Goal: Task Accomplishment & Management: Complete application form

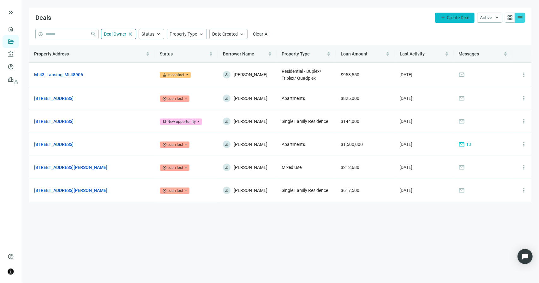
click at [447, 17] on span "Create Deal" at bounding box center [458, 17] width 22 height 5
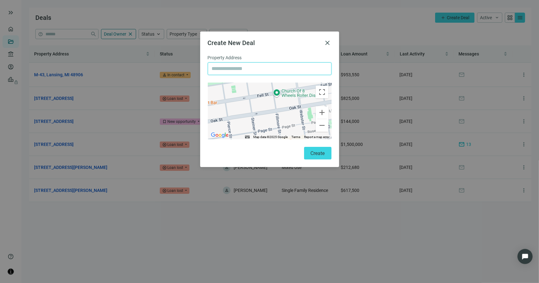
paste input "*********"
click at [241, 67] on input "*********" at bounding box center [270, 69] width 116 height 12
type input "**********"
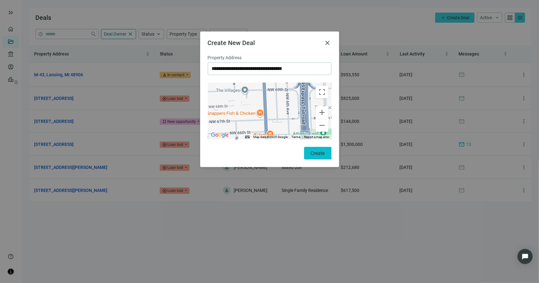
click at [312, 155] on span "Create" at bounding box center [318, 154] width 14 height 6
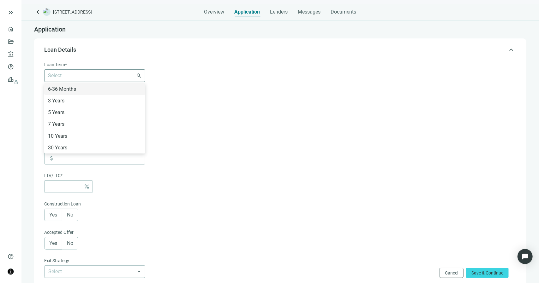
click at [91, 76] on div at bounding box center [91, 75] width 92 height 9
click at [83, 89] on div "6-36 Months" at bounding box center [94, 89] width 93 height 8
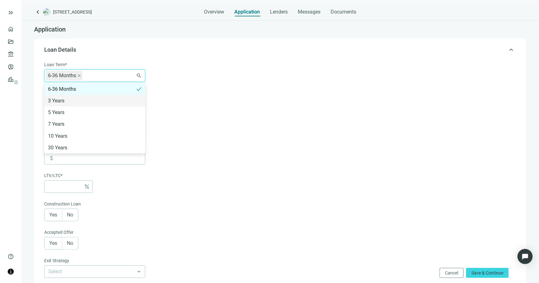
click at [202, 92] on form "Loan Term* 6-36 Months 6-36 Months 3 Years 5 Years 7 Years 10 Years 30 Years se…" at bounding box center [279, 235] width 471 height 349
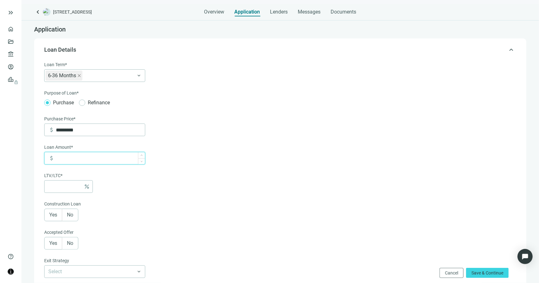
click at [77, 159] on input at bounding box center [100, 158] width 89 height 12
drag, startPoint x: 79, startPoint y: 133, endPoint x: 52, endPoint y: 130, distance: 27.3
click at [52, 130] on div "attach_money *********" at bounding box center [96, 130] width 97 height 12
type input "*********"
click at [77, 160] on input at bounding box center [100, 158] width 89 height 12
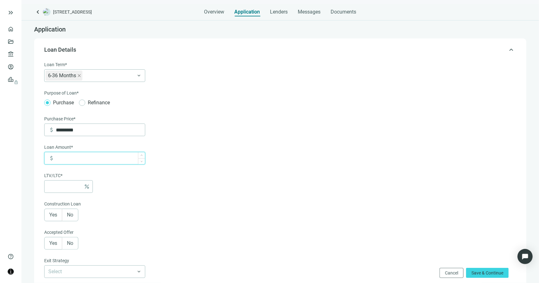
type input "*"
type input "*****"
type input "***"
type input "******"
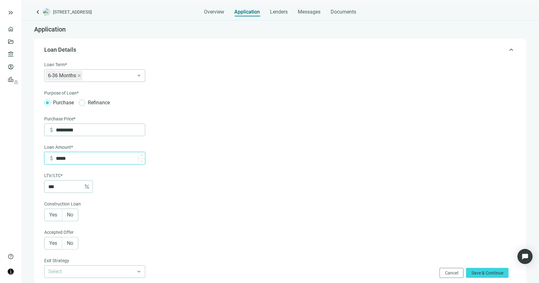
type input "***"
type input "*******"
type input "*"
type input "*********"
type input "**"
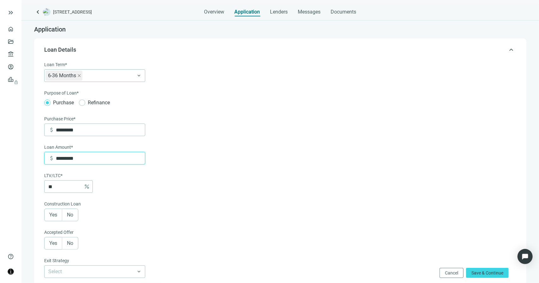
type input "*********"
click at [139, 203] on div "Construction Loan" at bounding box center [94, 205] width 101 height 8
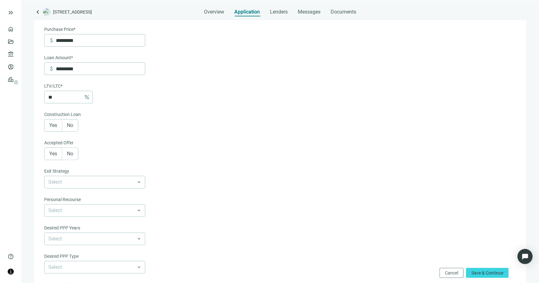
scroll to position [95, 0]
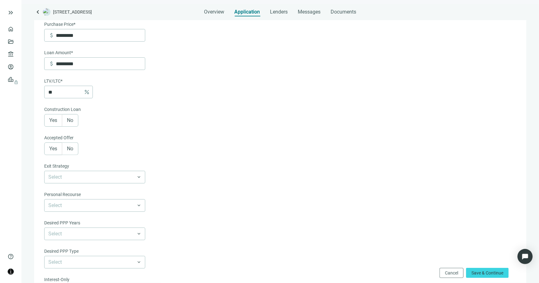
click at [72, 120] on span "No" at bounding box center [70, 120] width 6 height 6
click at [56, 148] on span "Yes" at bounding box center [53, 149] width 8 height 6
click at [114, 181] on input at bounding box center [90, 177] width 84 height 12
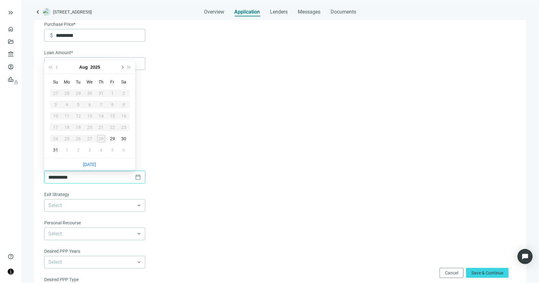
type input "**********"
click at [122, 67] on span "Next month (PageDown)" at bounding box center [121, 67] width 3 height 3
type input "**********"
click at [77, 139] on div "30" at bounding box center [79, 139] width 8 height 8
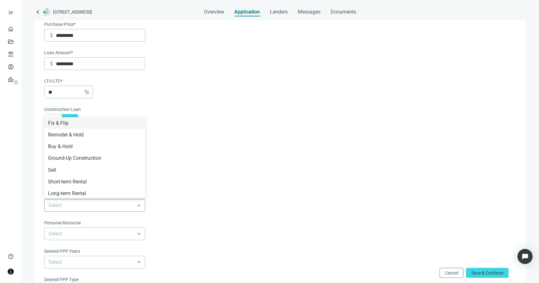
click at [138, 205] on span at bounding box center [94, 206] width 93 height 12
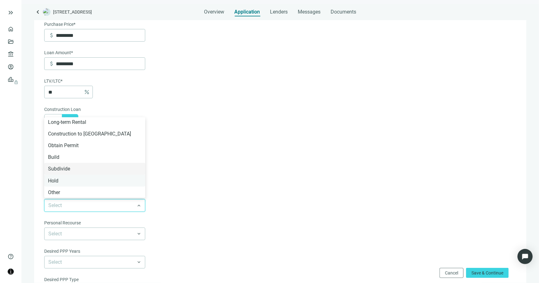
scroll to position [71, 0]
click at [78, 181] on div "Hold" at bounding box center [94, 181] width 93 height 8
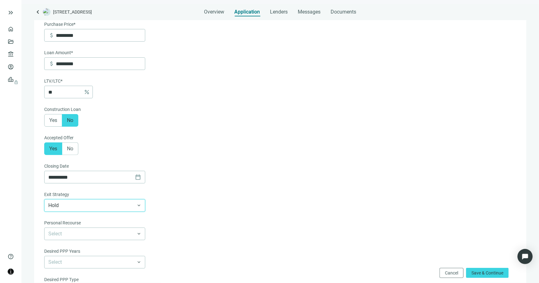
scroll to position [189, 0]
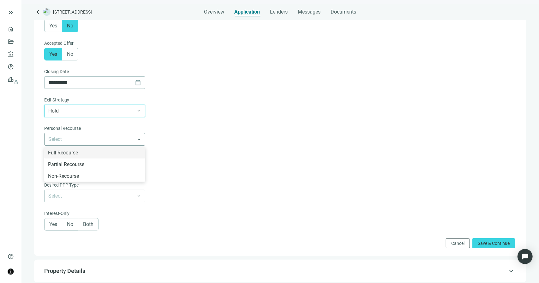
click at [139, 139] on span at bounding box center [94, 140] width 93 height 12
click at [134, 151] on div "Full Recourse" at bounding box center [94, 153] width 93 height 8
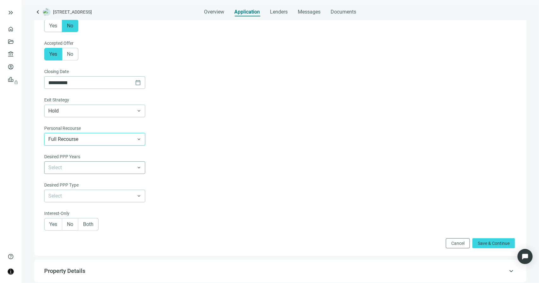
click at [142, 167] on div "Select" at bounding box center [94, 168] width 101 height 13
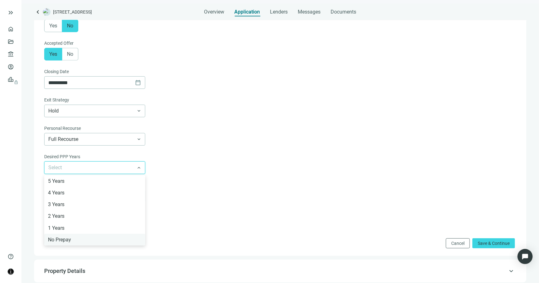
click at [99, 239] on div "No Prepay" at bounding box center [94, 240] width 93 height 8
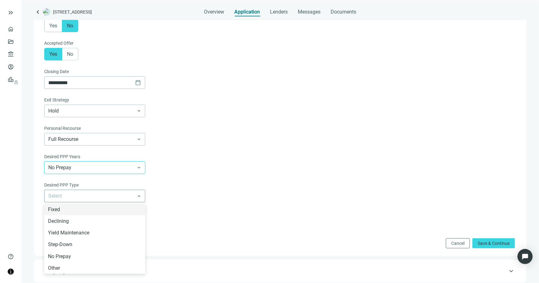
click at [136, 196] on span at bounding box center [94, 196] width 93 height 12
click at [83, 257] on div "No Prepay" at bounding box center [94, 257] width 93 height 8
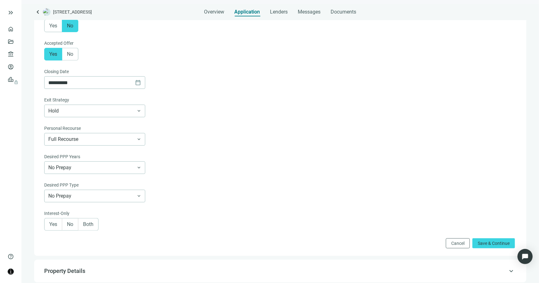
click at [49, 226] on label "Yes" at bounding box center [53, 224] width 18 height 13
click at [478, 244] on span "Save & Continue" at bounding box center [494, 243] width 32 height 5
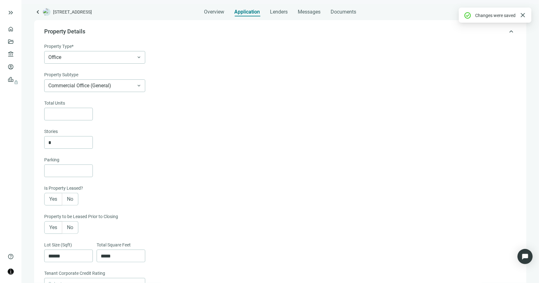
scroll to position [45, 0]
click at [139, 55] on span "Office" at bounding box center [94, 58] width 93 height 12
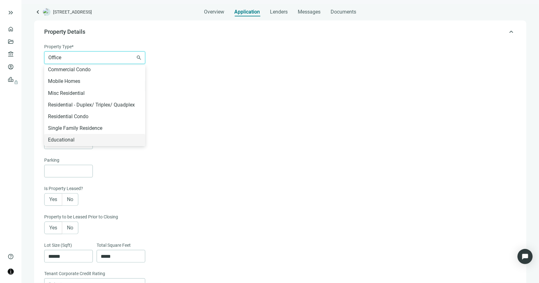
scroll to position [187, 0]
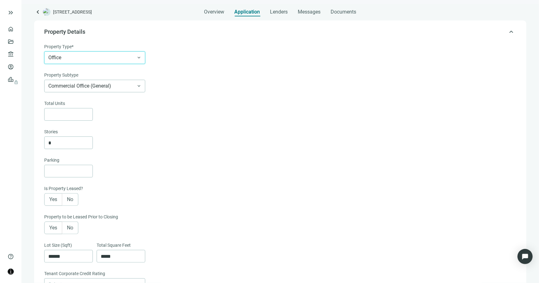
drag, startPoint x: 64, startPoint y: 58, endPoint x: 50, endPoint y: 56, distance: 14.7
click at [50, 56] on span "Office" at bounding box center [94, 58] width 93 height 12
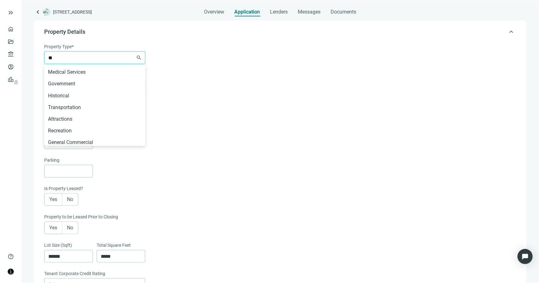
scroll to position [13, 0]
type input "***"
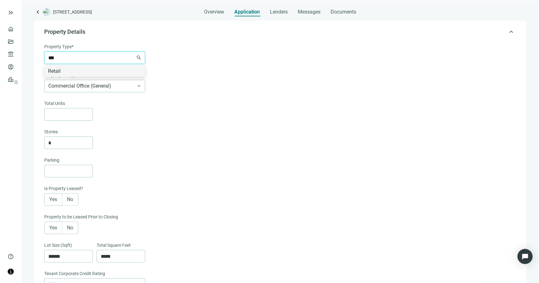
scroll to position [0, 0]
click at [64, 71] on div "Retail" at bounding box center [94, 71] width 93 height 8
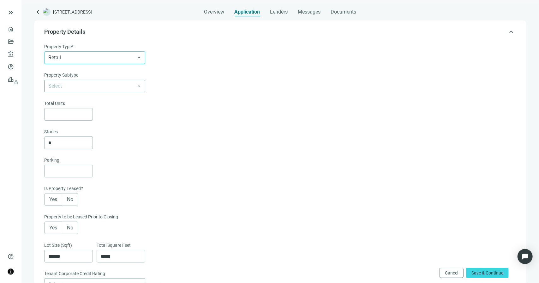
click at [125, 84] on input "search" at bounding box center [91, 86] width 87 height 12
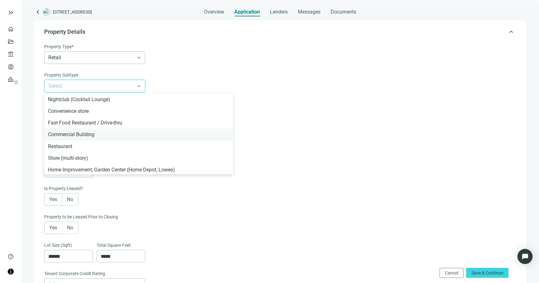
click at [150, 135] on div "Commercial Building" at bounding box center [138, 135] width 181 height 8
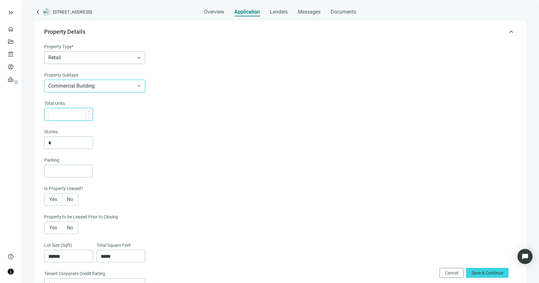
click at [61, 115] on input at bounding box center [70, 115] width 44 height 12
type input "*"
click at [122, 132] on div "Stories" at bounding box center [279, 132] width 471 height 8
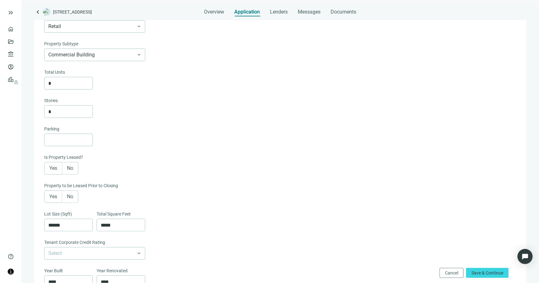
scroll to position [76, 0]
click at [55, 167] on span "Yes" at bounding box center [53, 168] width 8 height 6
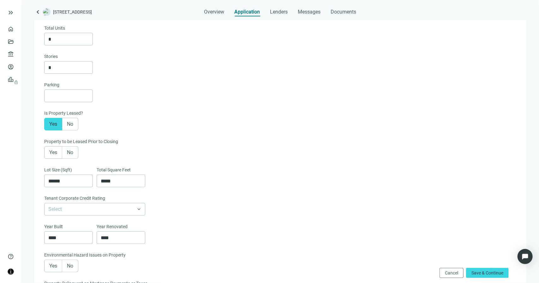
scroll to position [139, 0]
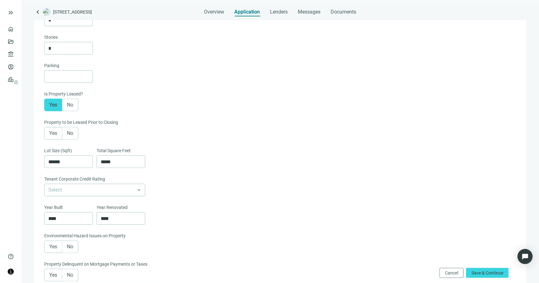
click at [56, 134] on span "Yes" at bounding box center [53, 133] width 8 height 6
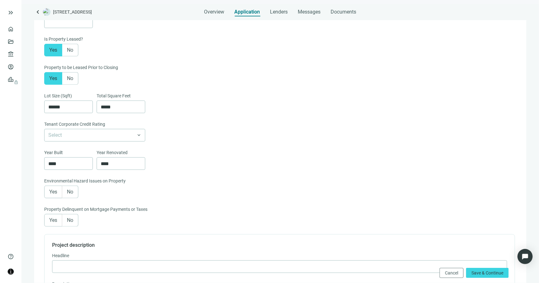
scroll to position [202, 0]
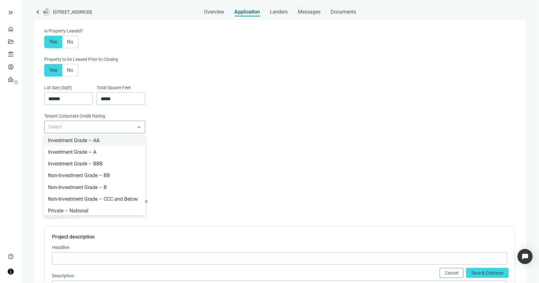
click at [142, 128] on div "Select Investment Grade – AA Investment Grade – A Investment Grade – BBB Non-In…" at bounding box center [94, 127] width 101 height 13
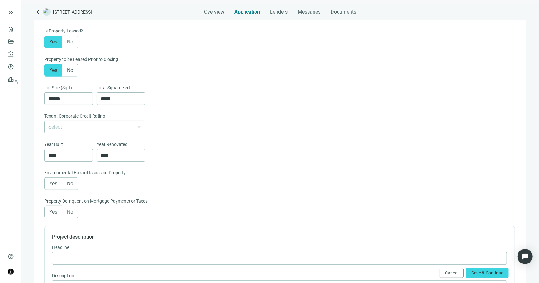
click at [182, 128] on div "Select Investment Grade – AA Investment Grade – A Investment Grade – BBB Non-In…" at bounding box center [279, 127] width 471 height 13
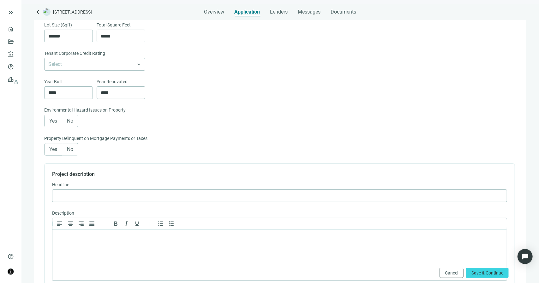
scroll to position [265, 0]
click at [71, 123] on span "No" at bounding box center [70, 121] width 6 height 6
click at [71, 148] on span "No" at bounding box center [70, 149] width 6 height 6
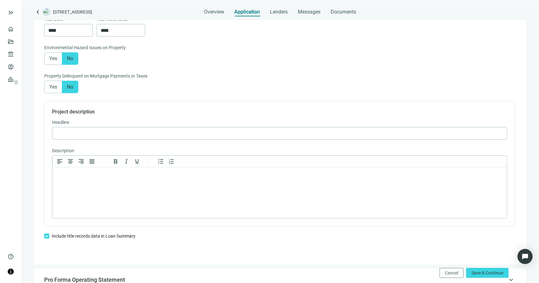
scroll to position [329, 0]
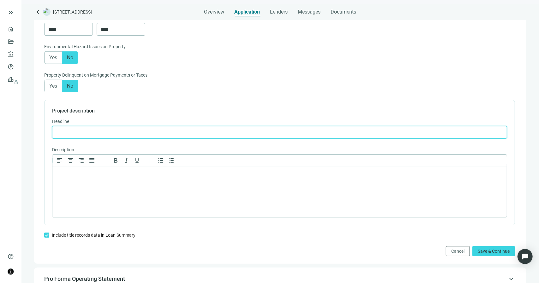
click at [125, 135] on input "text" at bounding box center [279, 133] width 447 height 12
click at [75, 175] on p "Rich Text Area. Press ALT-0 for help." at bounding box center [279, 174] width 444 height 6
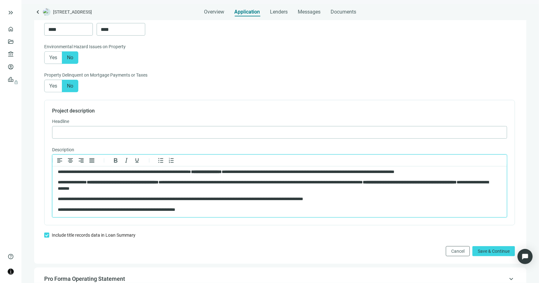
scroll to position [0, 0]
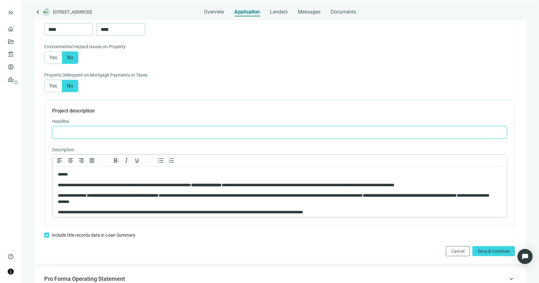
click at [104, 136] on input "text" at bounding box center [279, 133] width 447 height 12
click at [184, 86] on div "Yes No" at bounding box center [279, 86] width 471 height 13
click at [82, 134] on input "text" at bounding box center [279, 133] width 447 height 12
paste input "**********"
click at [85, 134] on input "**********" at bounding box center [279, 133] width 447 height 12
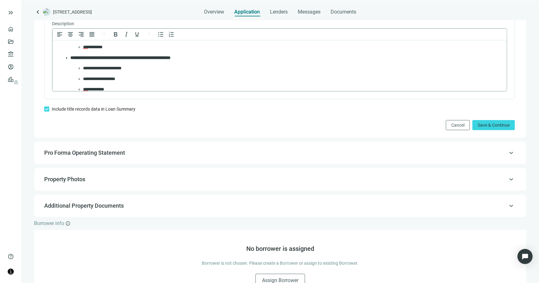
scroll to position [284, 0]
type input "**********"
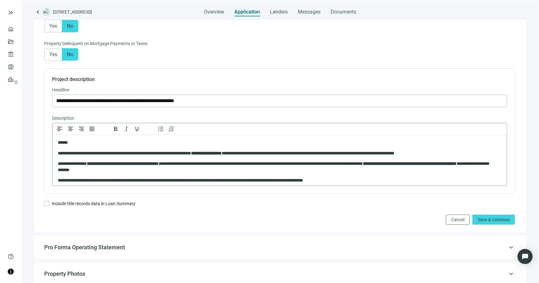
scroll to position [0, 0]
click at [485, 222] on span "Save & Continue" at bounding box center [494, 220] width 32 height 5
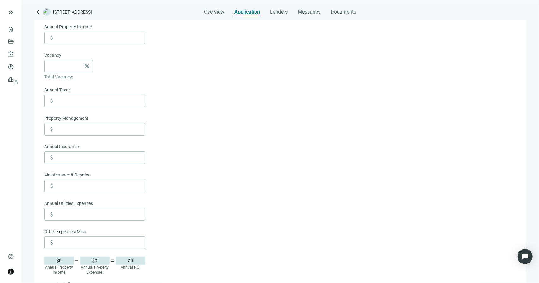
scroll to position [292, 0]
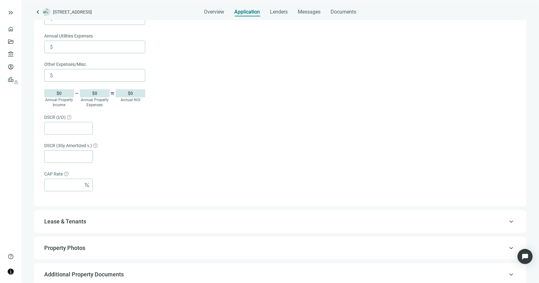
click at [507, 222] on span "keyboard_arrow_up" at bounding box center [511, 222] width 8 height 0
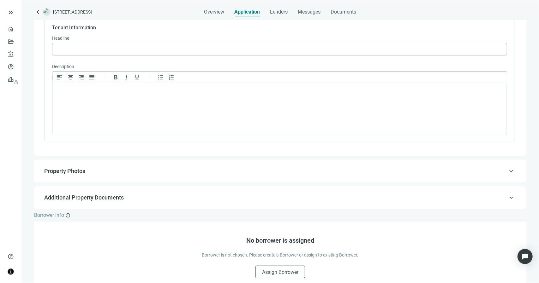
scroll to position [286, 0]
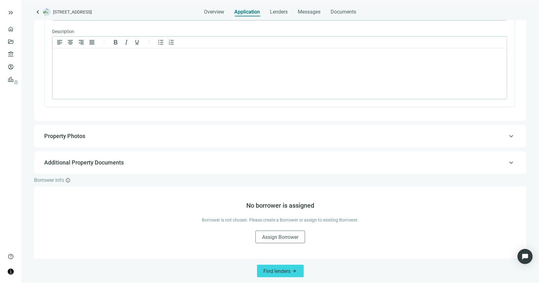
click at [507, 163] on span "keyboard_arrow_up" at bounding box center [511, 163] width 8 height 0
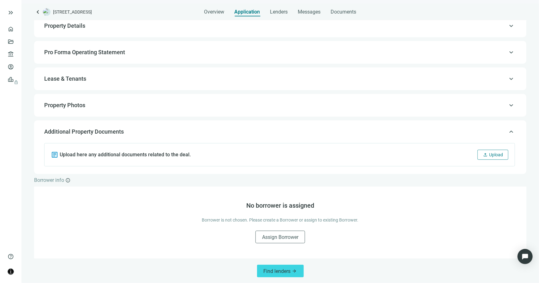
scroll to position [51, 0]
click at [489, 154] on span "Upload" at bounding box center [496, 154] width 14 height 5
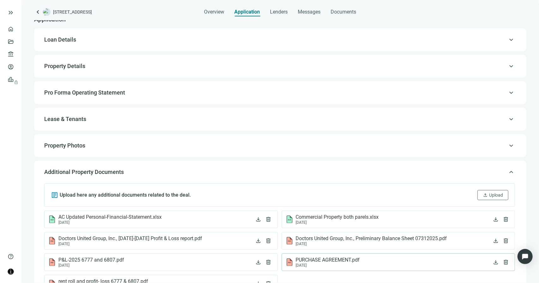
scroll to position [9, 0]
click at [308, 151] on div "keyboard_arrow_up Property Photos" at bounding box center [280, 146] width 480 height 15
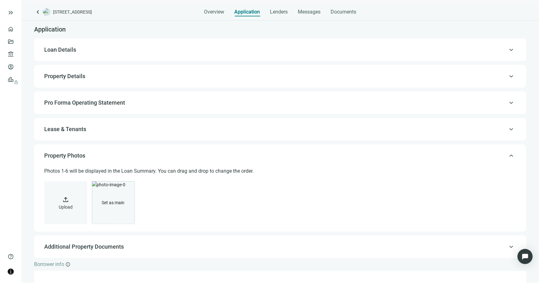
scroll to position [85, 0]
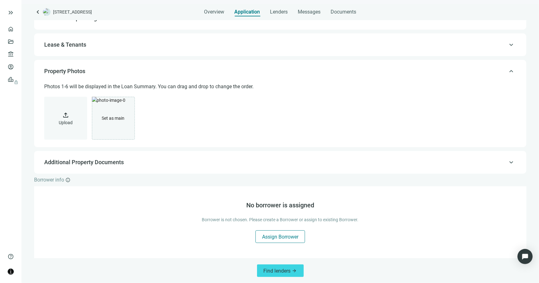
click at [269, 235] on span "Assign Borrower" at bounding box center [280, 237] width 36 height 6
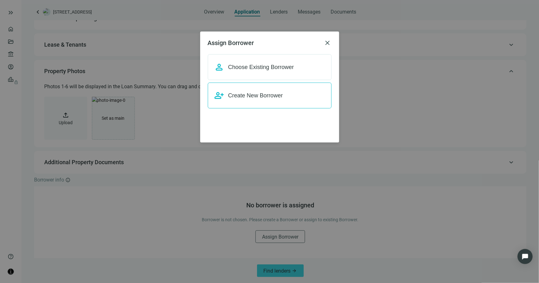
click at [256, 96] on span "Create New Borrower" at bounding box center [255, 95] width 55 height 6
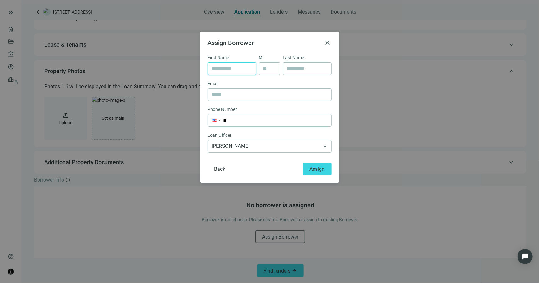
click at [241, 71] on input "text" at bounding box center [232, 69] width 40 height 12
drag, startPoint x: 234, startPoint y: 73, endPoint x: 235, endPoint y: 70, distance: 3.3
click at [235, 70] on input "text" at bounding box center [232, 69] width 40 height 12
type input "*********"
type input "******"
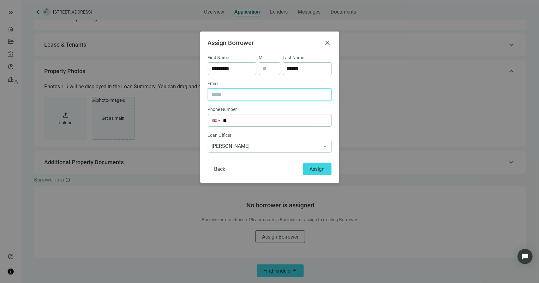
paste input "**********"
type input "**********"
click at [267, 83] on div "Email" at bounding box center [270, 84] width 124 height 8
paste input "**********"
click at [319, 172] on button "Assign" at bounding box center [317, 169] width 28 height 13
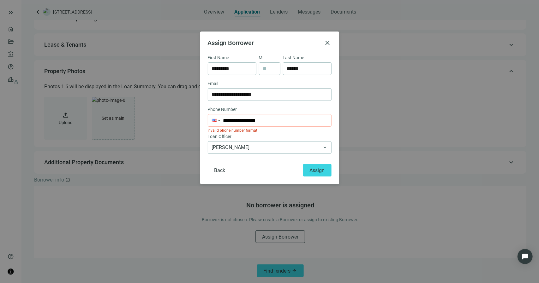
click at [232, 120] on input "**********" at bounding box center [269, 121] width 123 height 12
click at [242, 121] on input "**********" at bounding box center [269, 121] width 123 height 12
type input "**********"
click at [311, 168] on span "Assign" at bounding box center [317, 171] width 15 height 6
drag, startPoint x: 267, startPoint y: 120, endPoint x: 205, endPoint y: 119, distance: 62.2
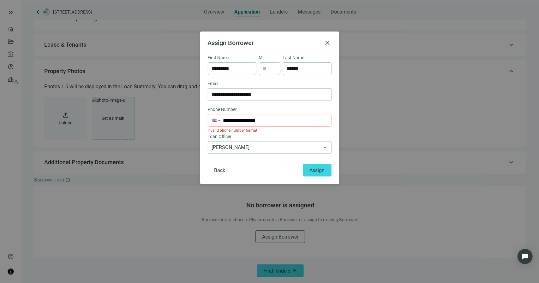
click at [205, 119] on div "**********" at bounding box center [269, 108] width 139 height 153
click at [325, 172] on span "Assign" at bounding box center [317, 171] width 15 height 6
click at [263, 122] on input "**********" at bounding box center [269, 121] width 123 height 12
type input "**"
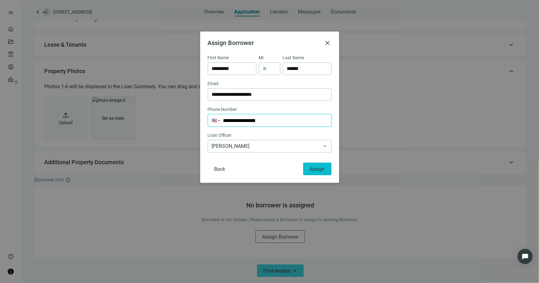
type input "**********"
click at [319, 166] on span "Assign" at bounding box center [317, 169] width 15 height 6
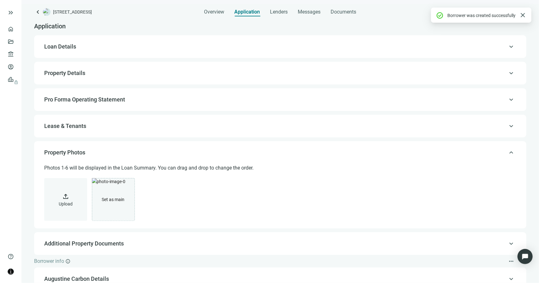
scroll to position [0, 0]
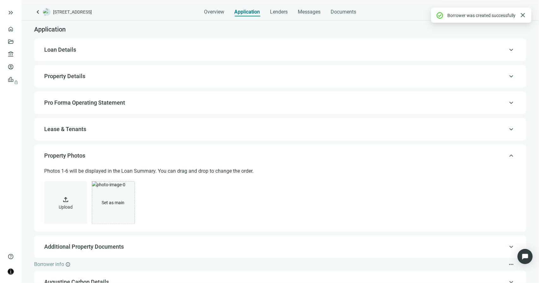
click at [60, 52] on span "Loan Details" at bounding box center [60, 49] width 32 height 7
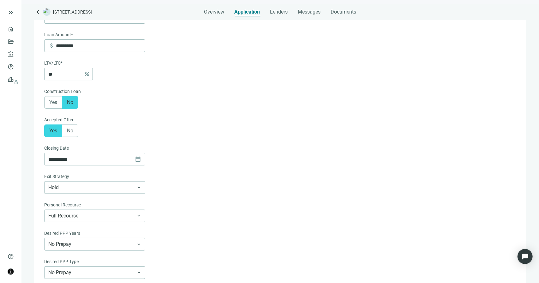
scroll to position [271, 0]
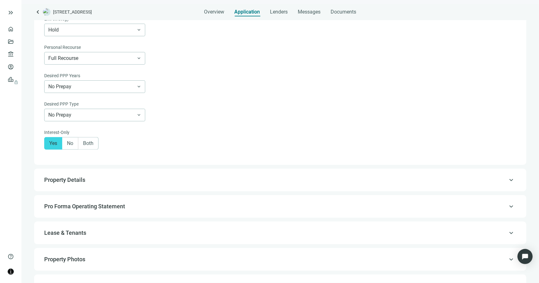
click at [75, 184] on span "Property Details" at bounding box center [279, 180] width 471 height 8
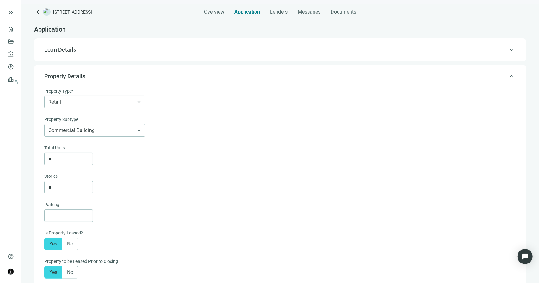
click at [114, 50] on span "Loan Details" at bounding box center [279, 50] width 471 height 8
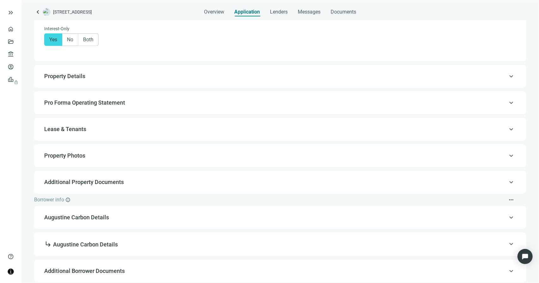
scroll to position [397, 0]
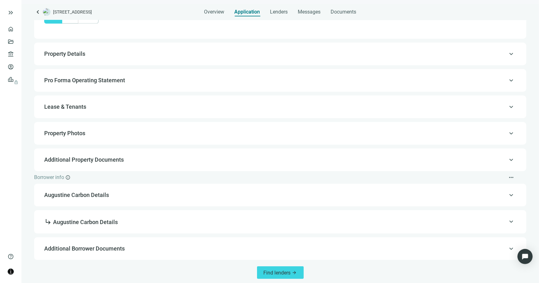
click at [125, 56] on span "Property Details" at bounding box center [279, 54] width 471 height 8
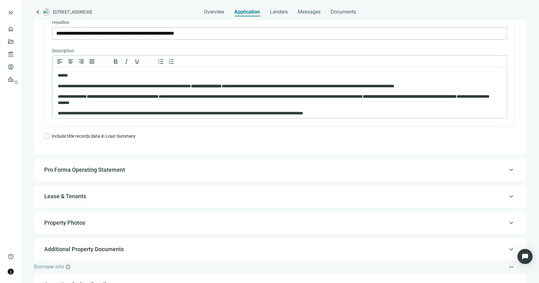
scroll to position [505, 0]
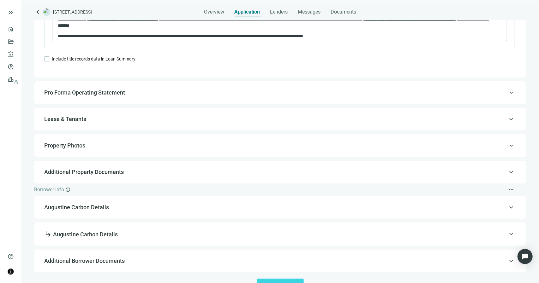
click at [89, 122] on span "Lease & Tenants" at bounding box center [279, 120] width 471 height 8
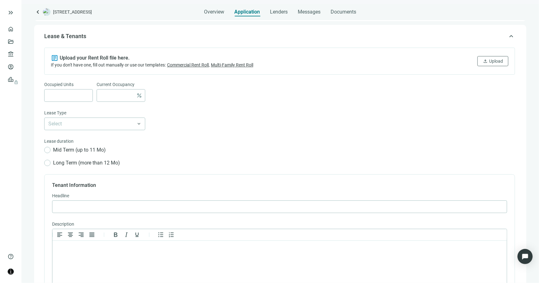
scroll to position [98, 0]
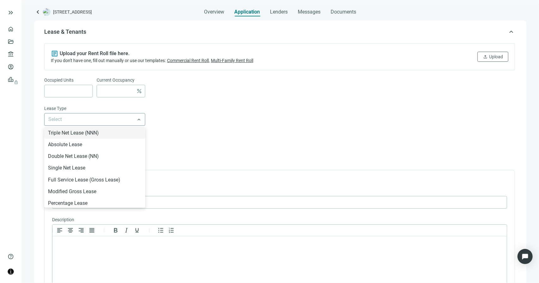
click at [140, 120] on span at bounding box center [94, 120] width 93 height 12
click at [185, 119] on div "Select Triple Net Lease (NNN) Absolute Lease Double Net Lease (NN) Single Net L…" at bounding box center [279, 119] width 471 height 13
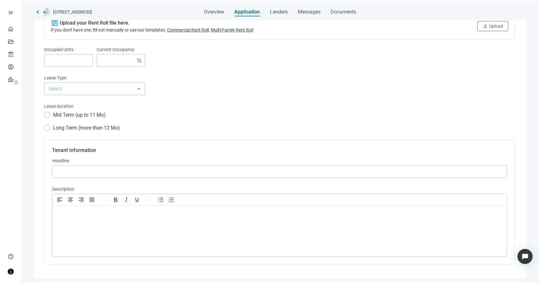
scroll to position [129, 0]
click at [83, 87] on input "search" at bounding box center [91, 88] width 87 height 12
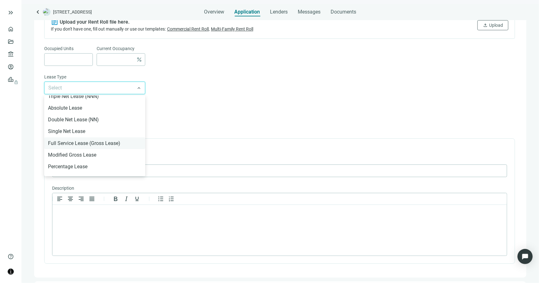
scroll to position [0, 0]
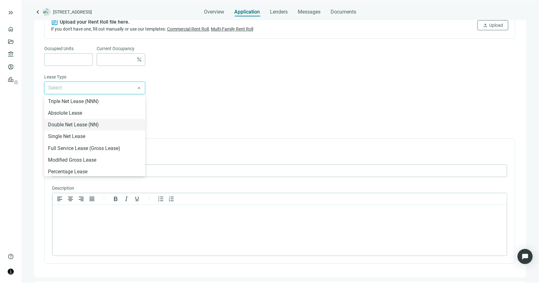
click at [197, 124] on div "Mid Term (up to 11 Mo) Long Term (more than 12 Mo)" at bounding box center [279, 120] width 471 height 21
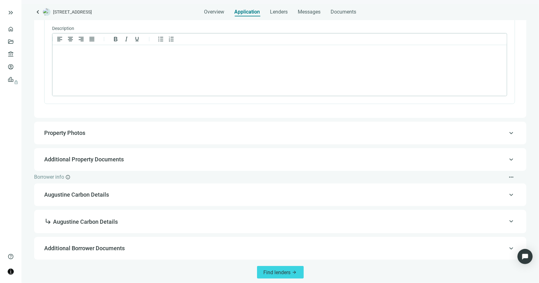
scroll to position [290, 0]
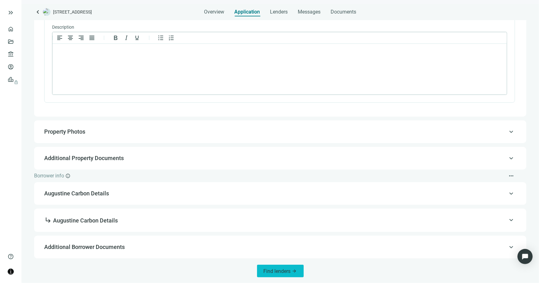
click at [292, 269] on span "arrow_forward" at bounding box center [294, 271] width 5 height 5
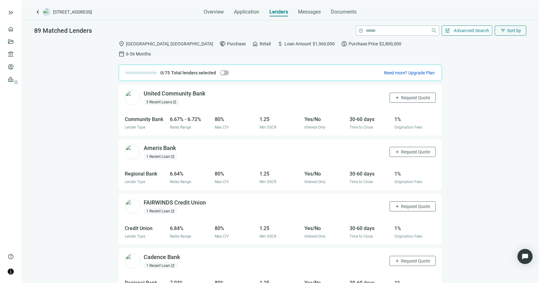
click at [452, 31] on button "tune Advanced Search" at bounding box center [467, 31] width 51 height 10
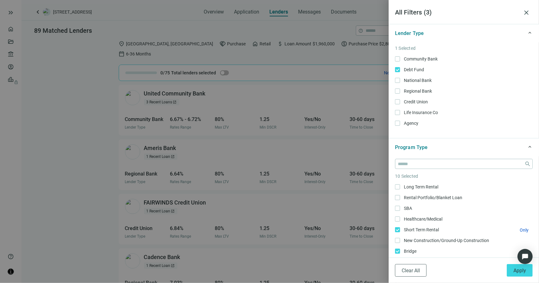
click at [398, 233] on label "Short Term Rental Only" at bounding box center [464, 230] width 138 height 7
click at [513, 268] on button "Apply" at bounding box center [520, 271] width 26 height 13
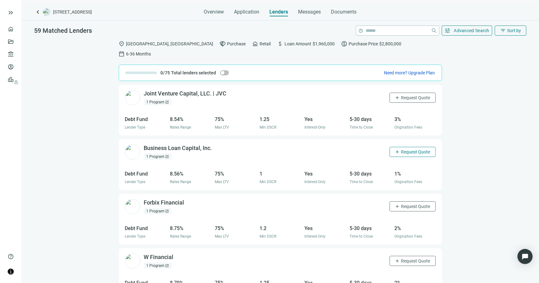
click at [395, 150] on span "add" at bounding box center [397, 152] width 5 height 5
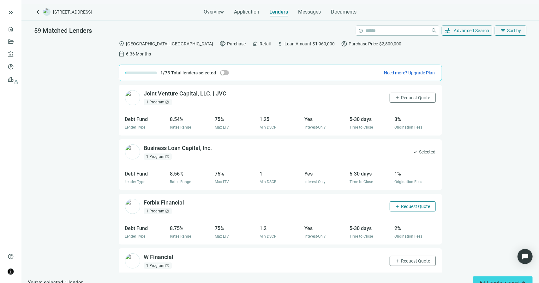
click at [391, 202] on button "add Request Quote" at bounding box center [413, 207] width 46 height 10
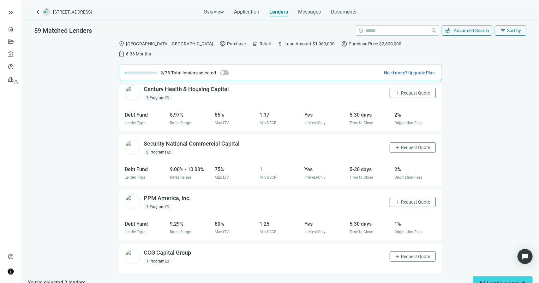
scroll to position [221, 0]
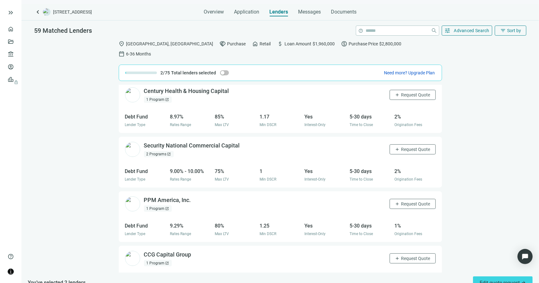
click at [170, 152] on span "open_in_new" at bounding box center [169, 154] width 4 height 4
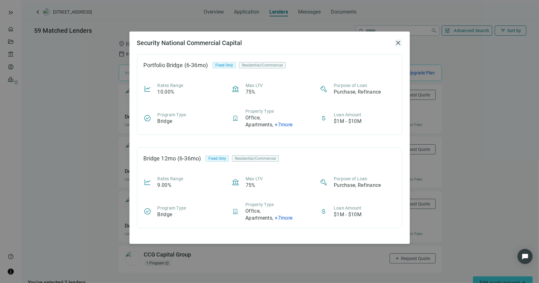
click at [397, 42] on span "close" at bounding box center [399, 43] width 8 height 8
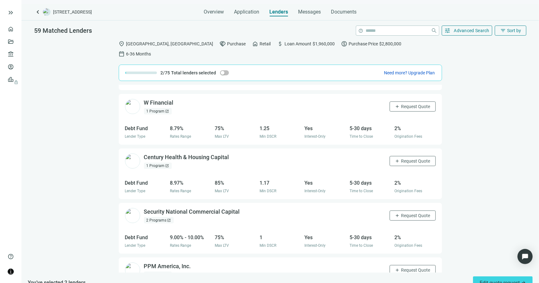
scroll to position [158, 0]
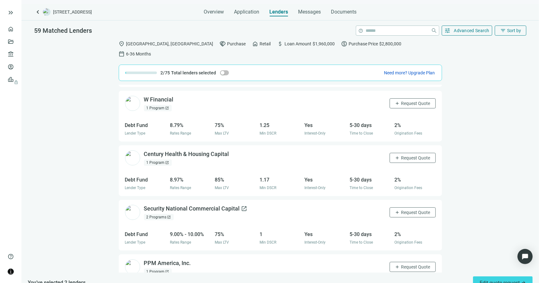
click at [241, 206] on span "open_in_new" at bounding box center [244, 209] width 6 height 6
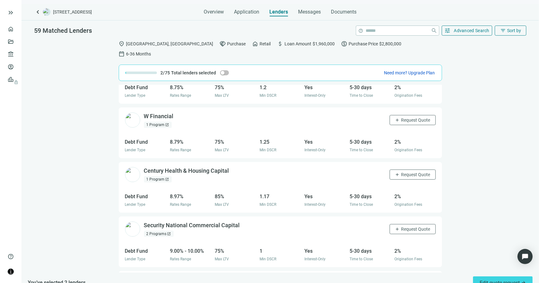
scroll to position [253, 0]
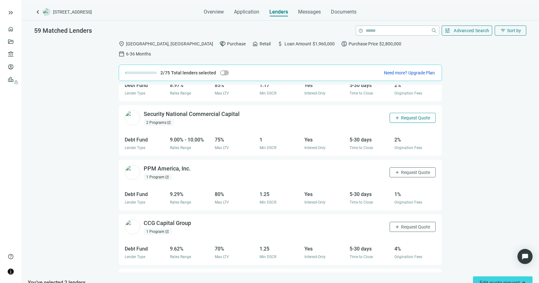
click at [395, 116] on span "add" at bounding box center [397, 118] width 5 height 5
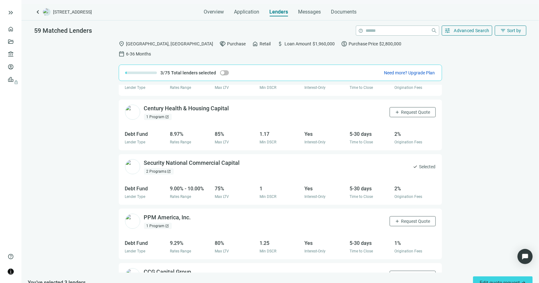
scroll to position [189, 0]
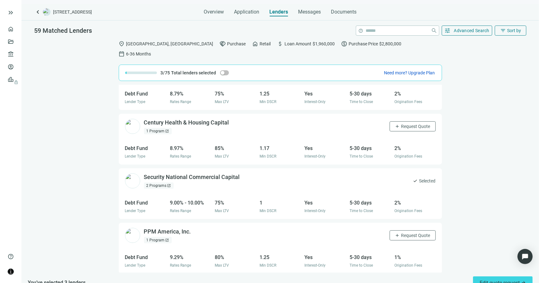
click at [167, 129] on span "open_in_new" at bounding box center [167, 131] width 4 height 4
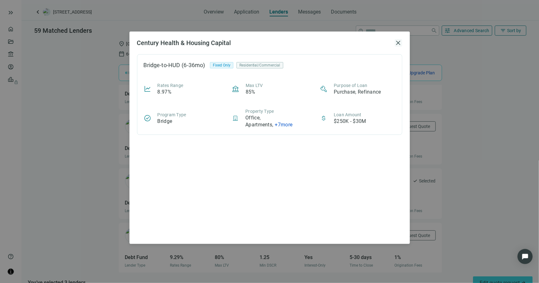
click at [399, 44] on span "close" at bounding box center [399, 43] width 8 height 8
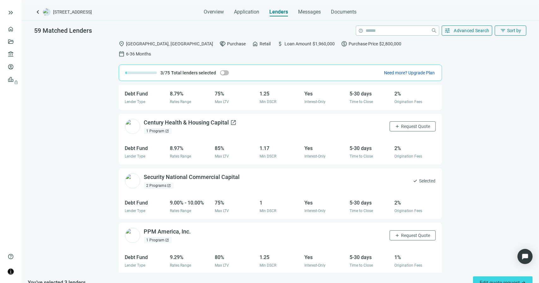
click at [206, 119] on div "Century Health & Housing Capital open_in_new" at bounding box center [190, 123] width 93 height 8
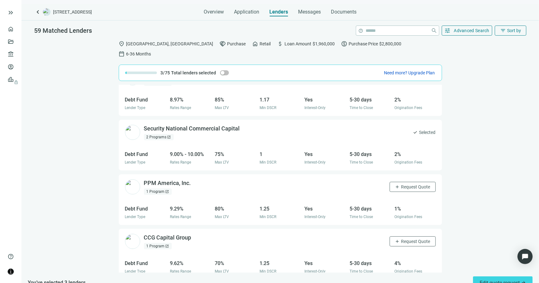
scroll to position [253, 0]
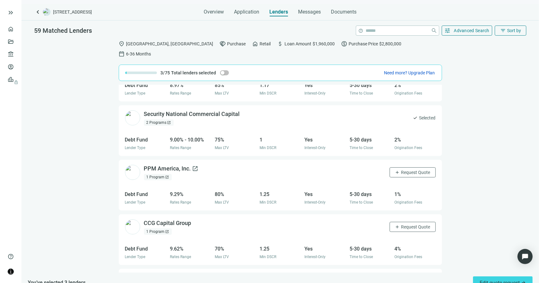
click at [197, 166] on span "open_in_new" at bounding box center [195, 169] width 6 height 6
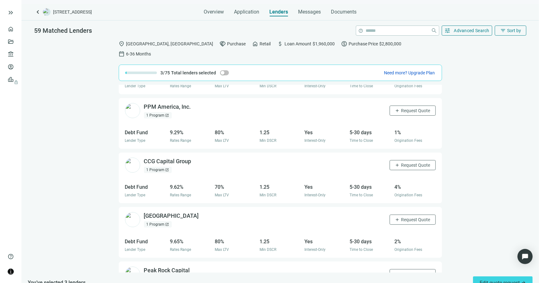
scroll to position [316, 0]
click at [194, 157] on span "open_in_new" at bounding box center [196, 160] width 6 height 6
click at [206, 212] on span "open_in_new" at bounding box center [203, 215] width 6 height 6
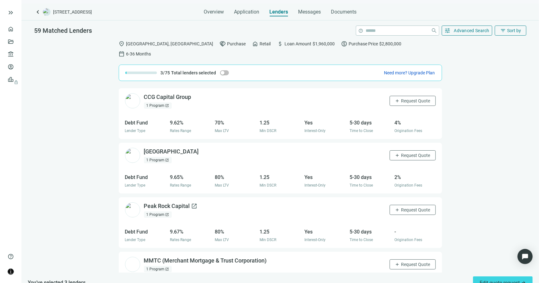
click at [193, 203] on span "open_in_new" at bounding box center [194, 206] width 6 height 6
click at [401, 208] on span "Request Quote" at bounding box center [415, 210] width 29 height 5
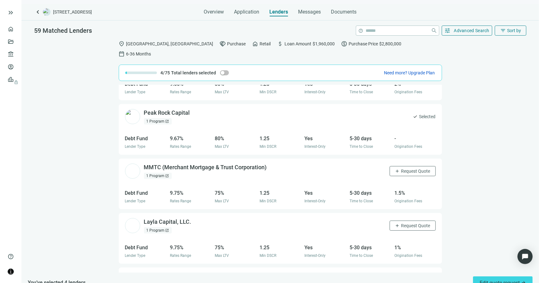
scroll to position [474, 0]
click at [252, 13] on span "Application" at bounding box center [246, 12] width 25 height 6
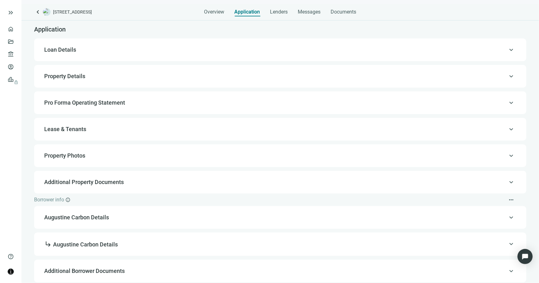
click at [511, 271] on span "keyboard_arrow_up" at bounding box center [511, 271] width 8 height 0
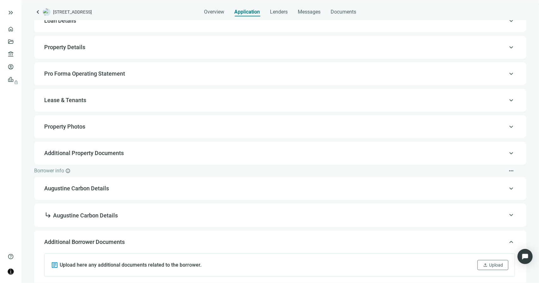
scroll to position [30, 0]
click at [346, 12] on span "Documents" at bounding box center [344, 12] width 26 height 6
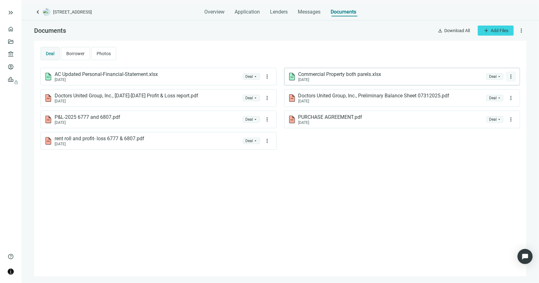
click at [512, 76] on span "more_vert" at bounding box center [511, 77] width 6 height 6
click at [491, 102] on span "Delete" at bounding box center [496, 102] width 12 height 5
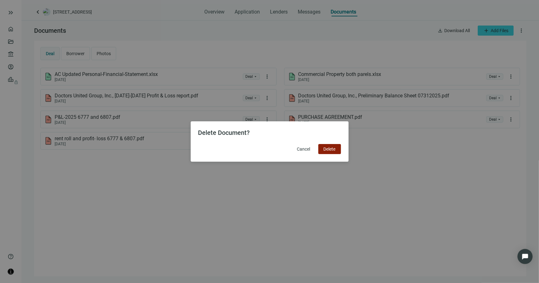
click at [327, 151] on span "Delete" at bounding box center [330, 149] width 12 height 5
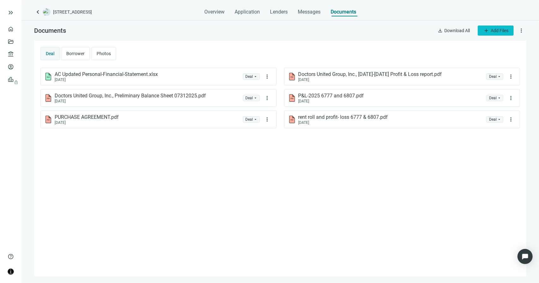
click at [492, 27] on button "add Add Files" at bounding box center [496, 31] width 36 height 10
click at [492, 43] on span "Upload new" at bounding box center [495, 45] width 23 height 5
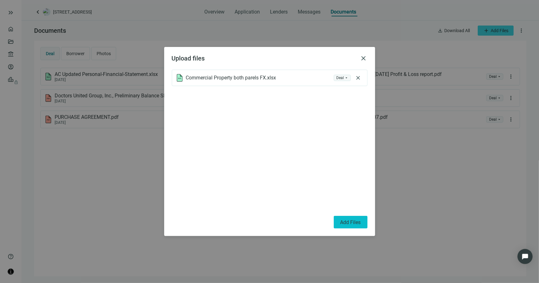
click at [353, 219] on button "Add Files" at bounding box center [351, 222] width 34 height 13
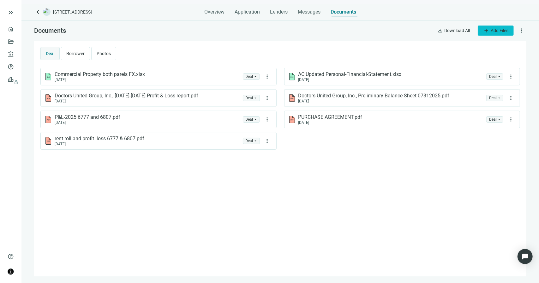
click at [486, 30] on span "add" at bounding box center [486, 30] width 6 height 6
click at [486, 45] on span "Upload new" at bounding box center [495, 45] width 23 height 5
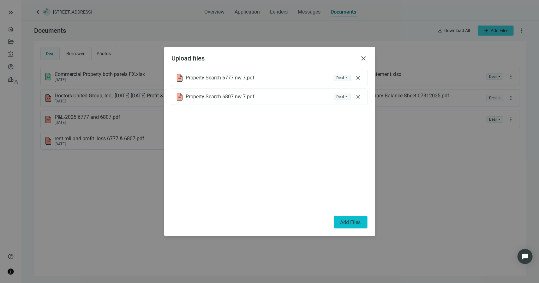
click at [353, 222] on span "Add Files" at bounding box center [350, 223] width 21 height 6
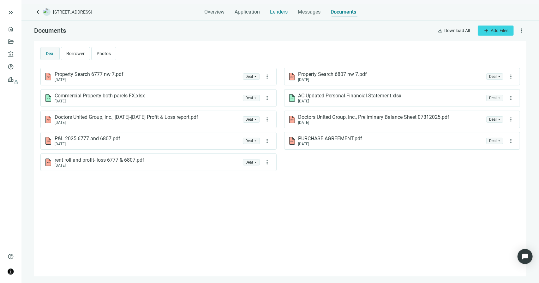
click at [277, 12] on span "Lenders" at bounding box center [279, 12] width 18 height 6
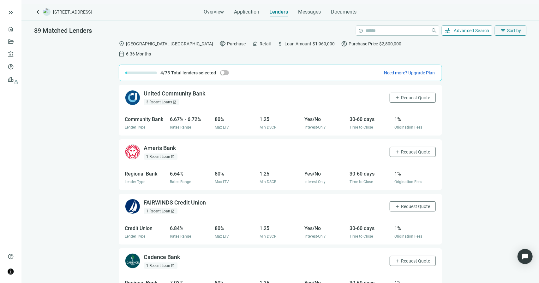
click at [482, 29] on span "Advanced Search" at bounding box center [472, 30] width 36 height 5
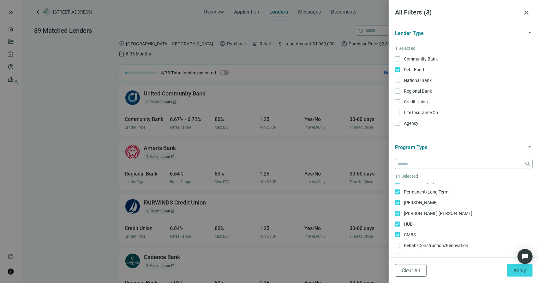
scroll to position [95, 0]
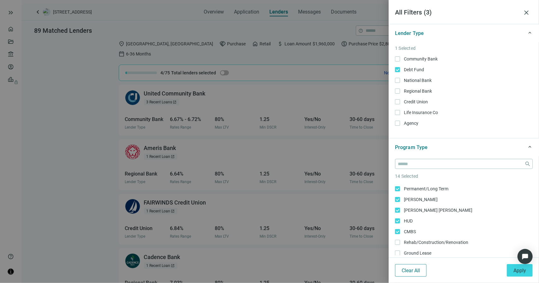
click at [412, 272] on span "Clear All" at bounding box center [411, 271] width 18 height 6
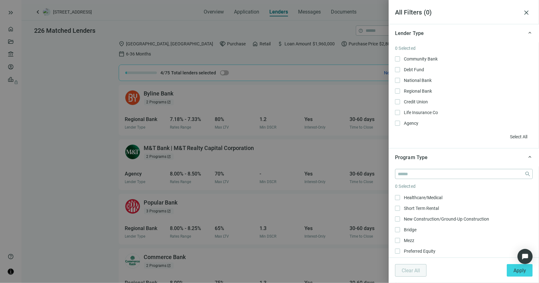
scroll to position [32, 0]
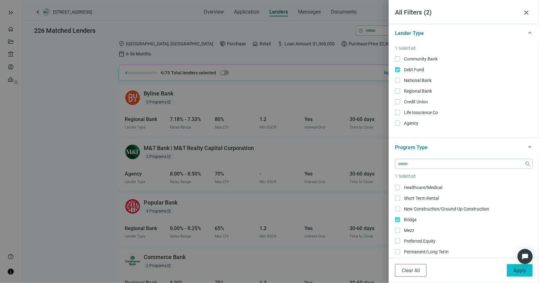
click at [514, 271] on span "Apply" at bounding box center [519, 271] width 13 height 6
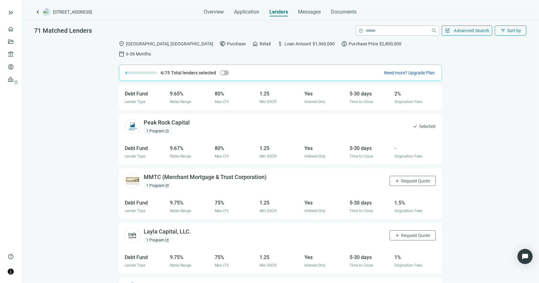
scroll to position [648, 0]
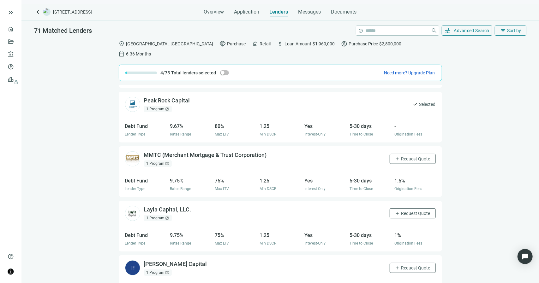
click at [165, 217] on span "open_in_new" at bounding box center [167, 219] width 4 height 4
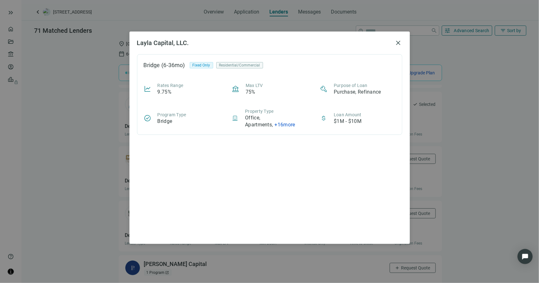
click at [400, 41] on span "close" at bounding box center [399, 43] width 8 height 8
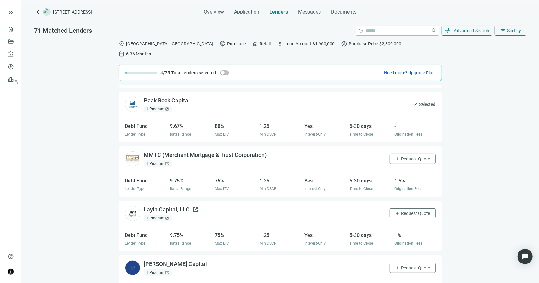
click at [197, 207] on span "open_in_new" at bounding box center [196, 210] width 6 height 6
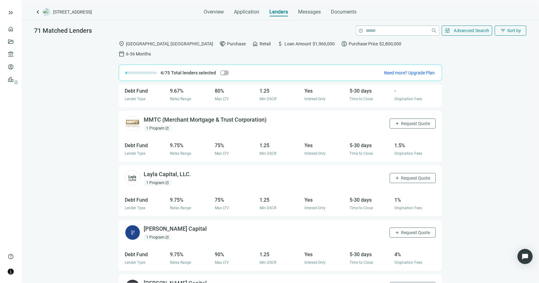
scroll to position [712, 0]
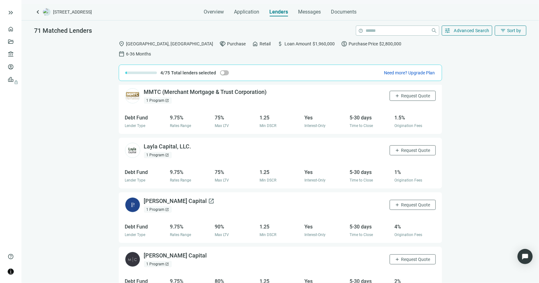
click at [208, 198] on span "open_in_new" at bounding box center [211, 201] width 6 height 6
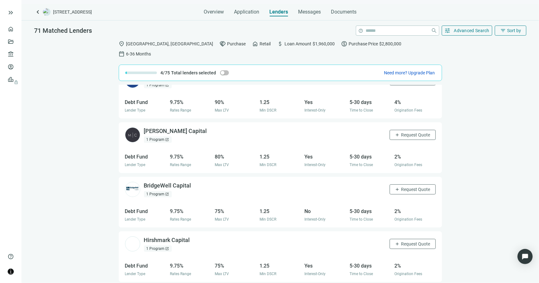
scroll to position [838, 0]
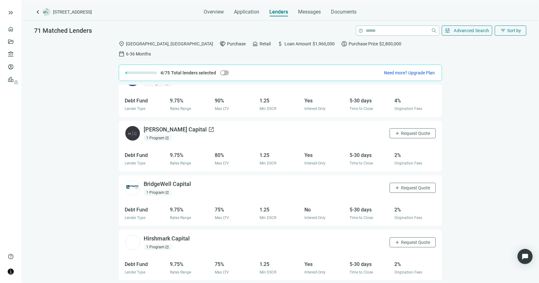
click at [208, 127] on span "open_in_new" at bounding box center [211, 130] width 6 height 6
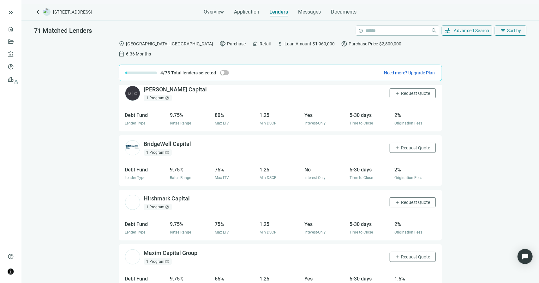
scroll to position [909, 0]
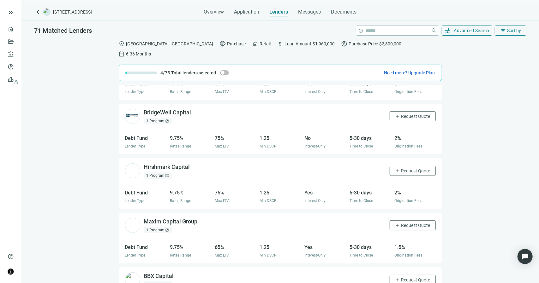
drag, startPoint x: 193, startPoint y: 155, endPoint x: 201, endPoint y: 92, distance: 62.6
click at [0, 0] on span "open_in_new" at bounding box center [0, 0] width 0 height 0
click at [402, 169] on span "Request Quote" at bounding box center [415, 171] width 29 height 5
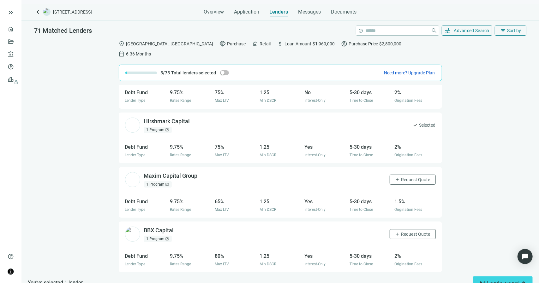
scroll to position [1004, 0]
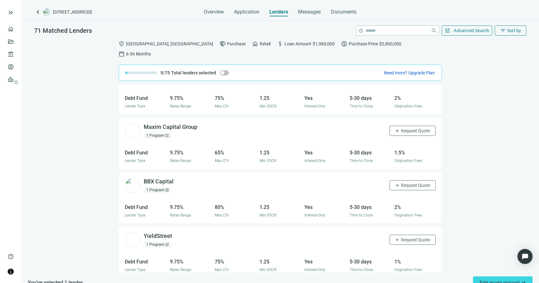
click at [167, 134] on span "open_in_new" at bounding box center [167, 136] width 4 height 4
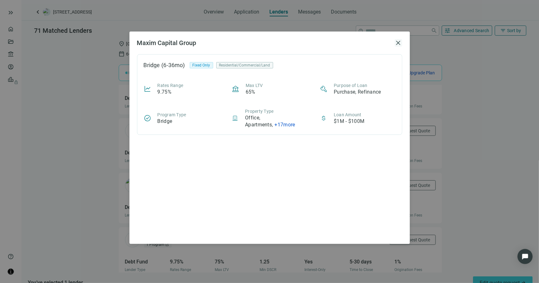
click at [397, 43] on span "close" at bounding box center [399, 43] width 8 height 8
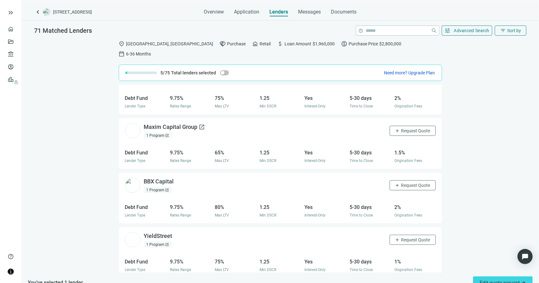
click at [186, 123] on div "Maxim Capital Group open_in_new" at bounding box center [174, 127] width 61 height 8
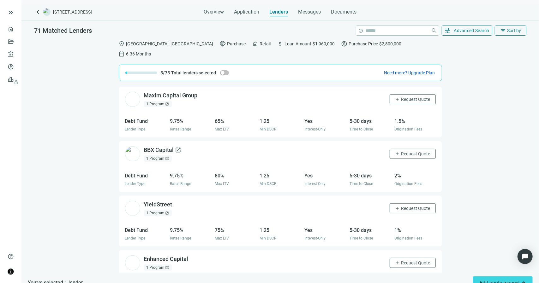
click at [176, 147] on span "open_in_new" at bounding box center [178, 150] width 6 height 6
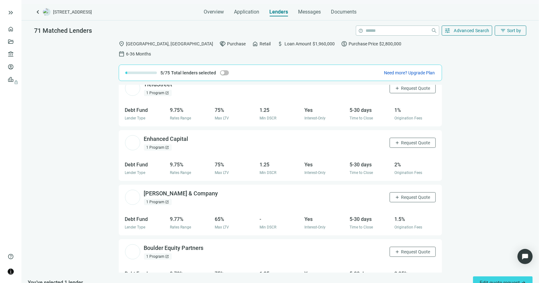
scroll to position [1162, 0]
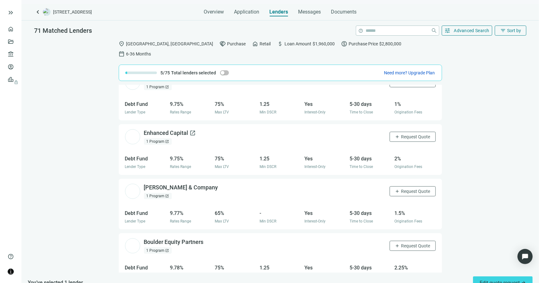
click at [193, 130] on span "open_in_new" at bounding box center [193, 133] width 6 height 6
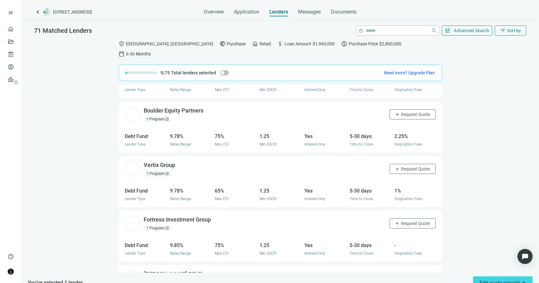
scroll to position [1320, 0]
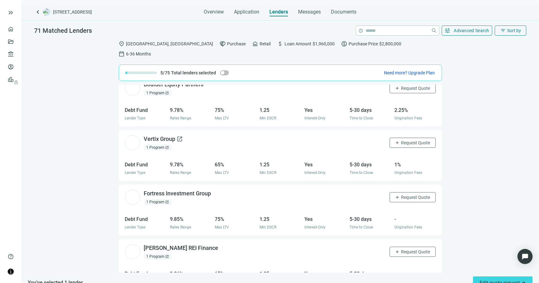
click at [179, 136] on span "open_in_new" at bounding box center [180, 139] width 6 height 6
click at [402, 140] on span "Request Quote" at bounding box center [415, 142] width 29 height 5
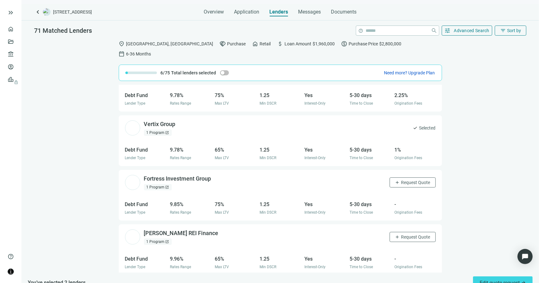
scroll to position [1351, 0]
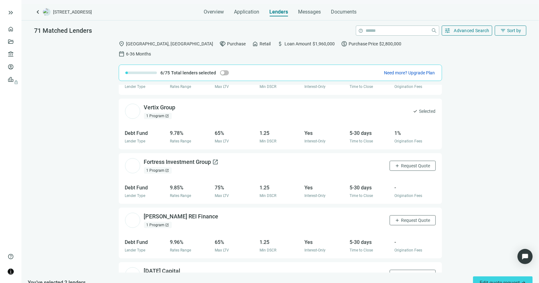
click at [214, 159] on span "open_in_new" at bounding box center [215, 162] width 6 height 6
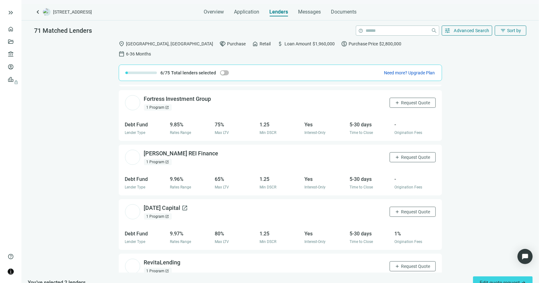
click at [187, 205] on span "open_in_new" at bounding box center [185, 208] width 6 height 6
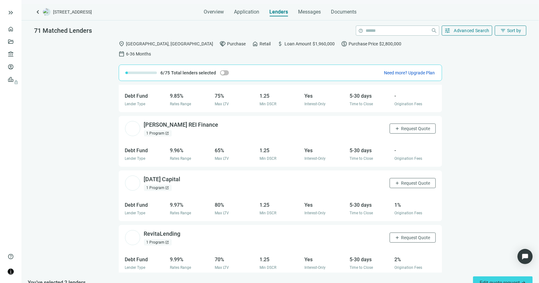
scroll to position [1402, 0]
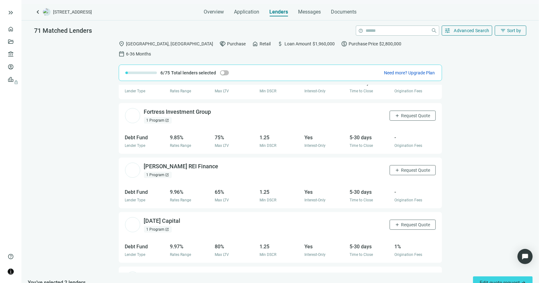
click at [166, 185] on div "Barnett REI Finance open_in_new 1 Program open_in_new add Request Quote Debt Fu…" at bounding box center [280, 183] width 323 height 51
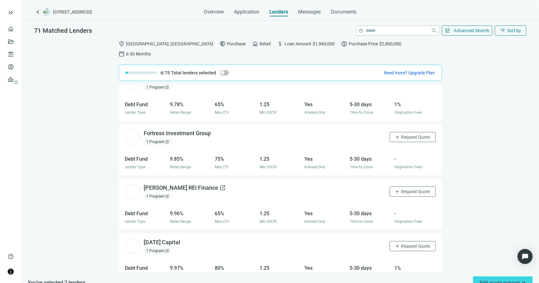
click at [220, 185] on span "open_in_new" at bounding box center [223, 188] width 6 height 6
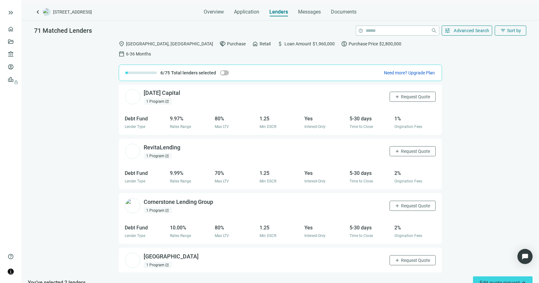
scroll to position [1570, 0]
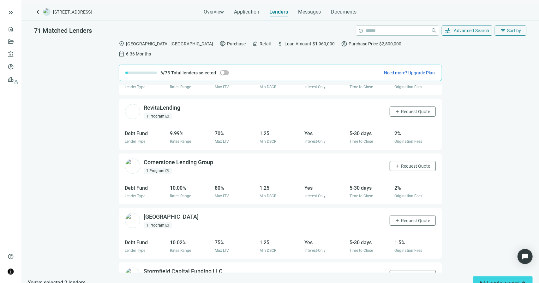
click at [0, 0] on span "open_in_new" at bounding box center [0, 0] width 0 height 0
click at [395, 109] on span "add" at bounding box center [397, 111] width 5 height 5
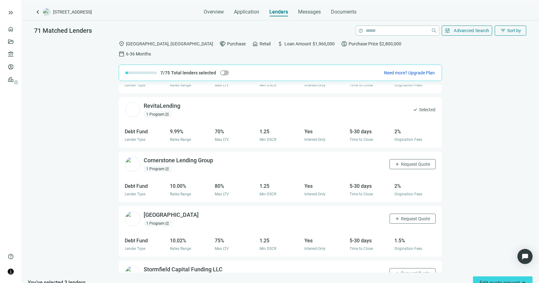
scroll to position [1601, 0]
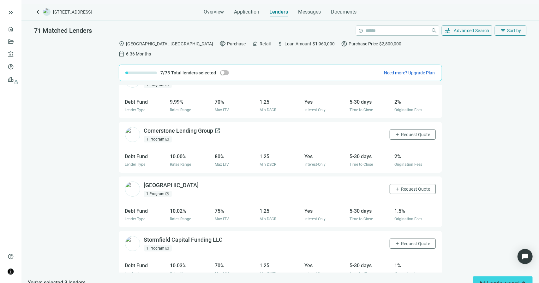
click at [217, 128] on span "open_in_new" at bounding box center [218, 131] width 6 height 6
click at [405, 132] on span "Request Quote" at bounding box center [415, 134] width 29 height 5
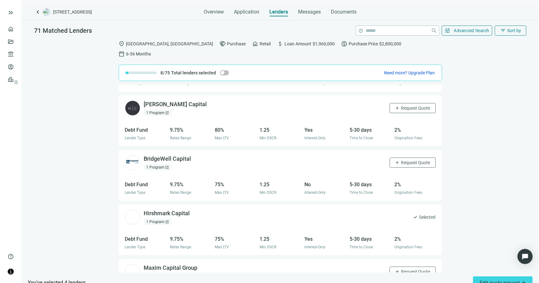
scroll to position [875, 0]
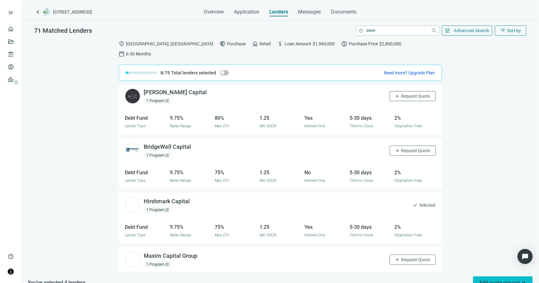
click at [481, 280] on span "Edit quote request arrow_forward" at bounding box center [503, 283] width 46 height 6
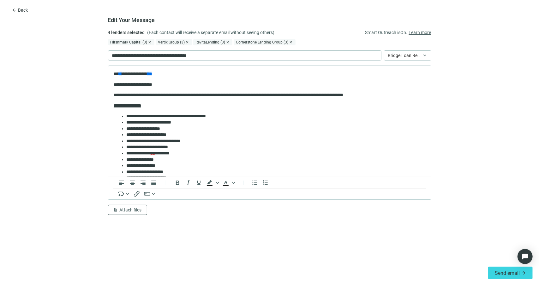
scroll to position [105, 0]
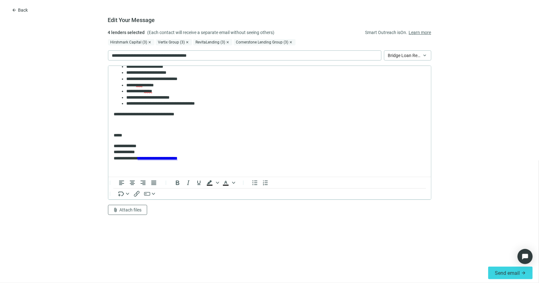
click at [414, 33] on link "Learn more" at bounding box center [420, 32] width 22 height 7
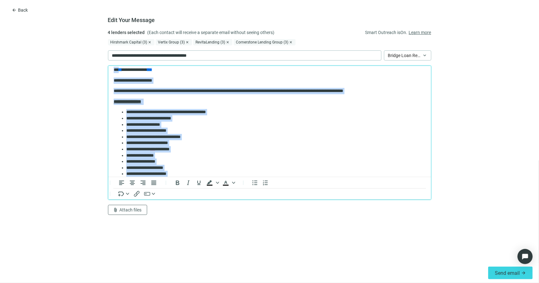
scroll to position [0, 0]
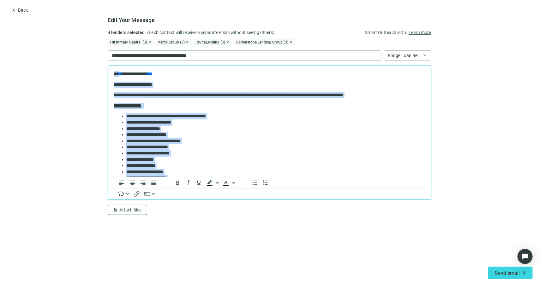
drag, startPoint x: 204, startPoint y: 114, endPoint x: 110, endPoint y: 71, distance: 102.8
click at [110, 71] on html "**********" at bounding box center [269, 174] width 323 height 217
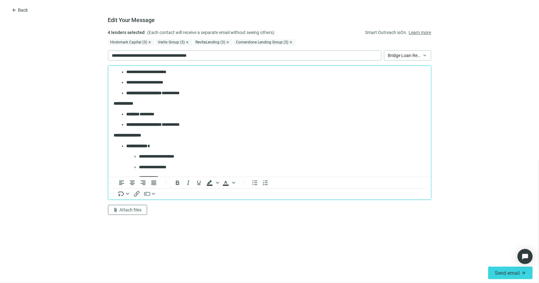
scroll to position [158, 0]
click at [220, 127] on p "**********" at bounding box center [273, 125] width 295 height 6
click at [236, 113] on p "******** ********" at bounding box center [273, 115] width 295 height 6
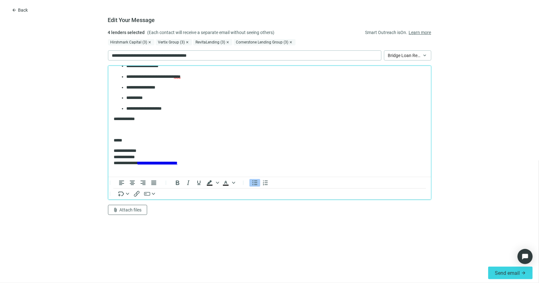
scroll to position [434, 0]
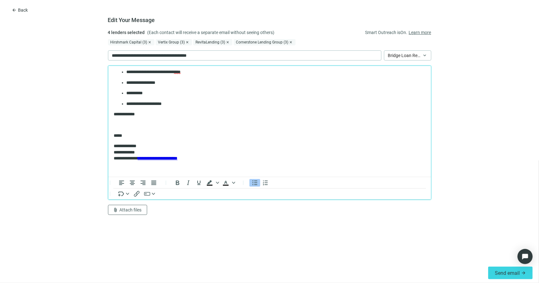
click at [187, 104] on p "**********" at bounding box center [273, 104] width 295 height 6
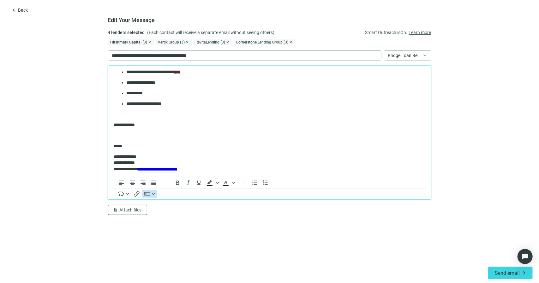
click at [153, 194] on icon "button" at bounding box center [153, 194] width 3 height 3
click at [159, 163] on div "Deal Room button" at bounding box center [179, 164] width 65 height 8
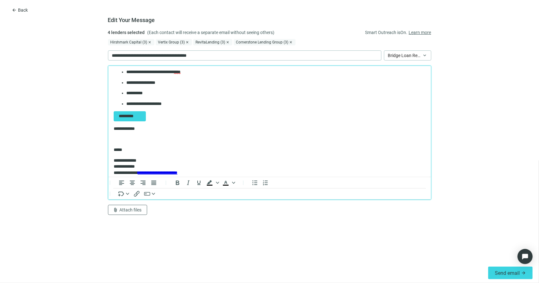
drag, startPoint x: 143, startPoint y: 129, endPoint x: 109, endPoint y: 129, distance: 33.5
drag, startPoint x: 130, startPoint y: 150, endPoint x: 110, endPoint y: 149, distance: 20.9
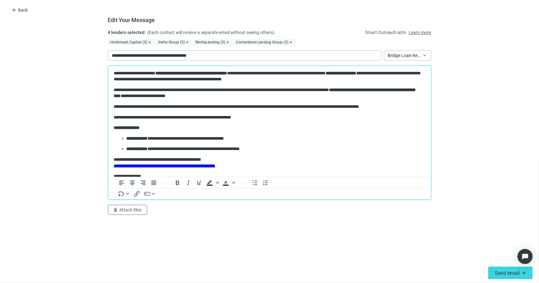
scroll to position [0, 0]
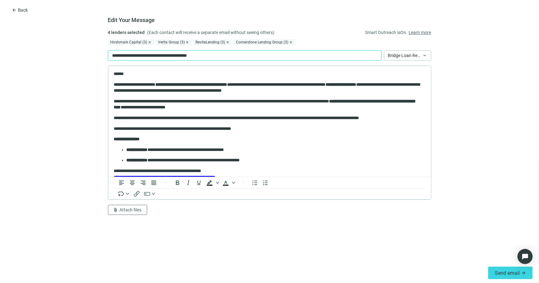
click at [162, 55] on p "**********" at bounding box center [158, 55] width 93 height 7
click at [137, 57] on p "**********" at bounding box center [168, 55] width 112 height 7
click at [229, 93] on p "**********" at bounding box center [266, 87] width 307 height 12
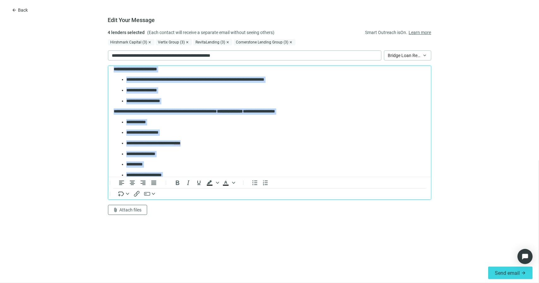
scroll to position [427, 0]
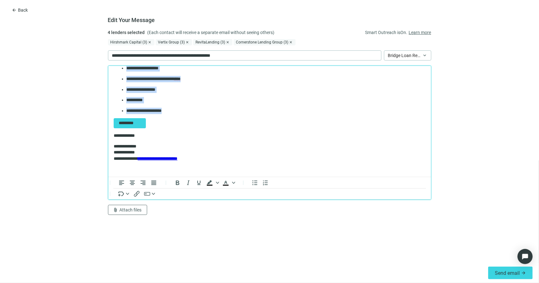
drag, startPoint x: 114, startPoint y: 73, endPoint x: 203, endPoint y: 108, distance: 95.5
copy body "**********"
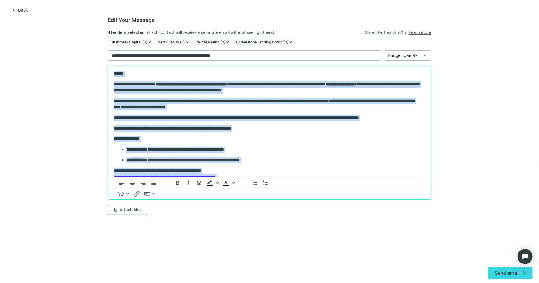
scroll to position [0, 0]
copy body "**********"
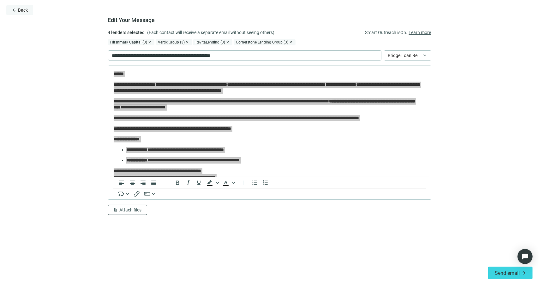
click at [21, 10] on span "Back" at bounding box center [23, 10] width 10 height 5
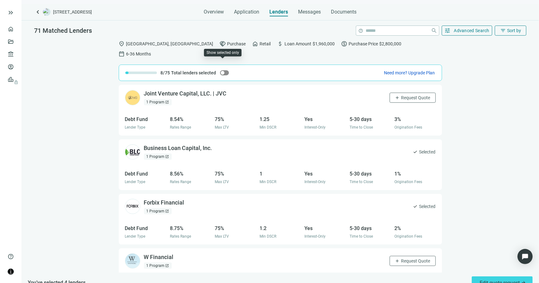
click at [224, 70] on span "button" at bounding box center [224, 72] width 9 height 5
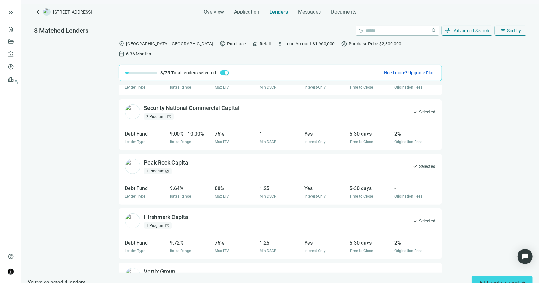
scroll to position [244, 0]
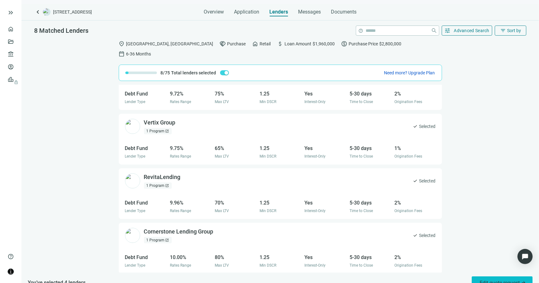
click at [487, 280] on span "Edit quote request arrow_forward" at bounding box center [503, 283] width 46 height 6
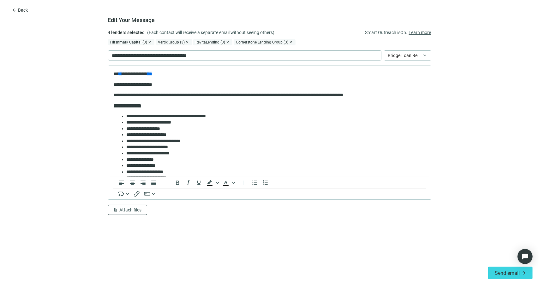
scroll to position [0, 0]
click at [306, 39] on div "Hirshmark Capital (3) close Vertix Group (3) close RevitaLending (3) close Corn…" at bounding box center [269, 42] width 323 height 7
click at [310, 45] on div "Hirshmark Capital (3) close Vertix Group (3) close RevitaLending (3) close Corn…" at bounding box center [269, 42] width 323 height 6
click at [310, 44] on div "Hirshmark Capital (3) close Vertix Group (3) close RevitaLending (3) close Corn…" at bounding box center [269, 42] width 323 height 6
click at [22, 10] on span "Back" at bounding box center [23, 10] width 10 height 5
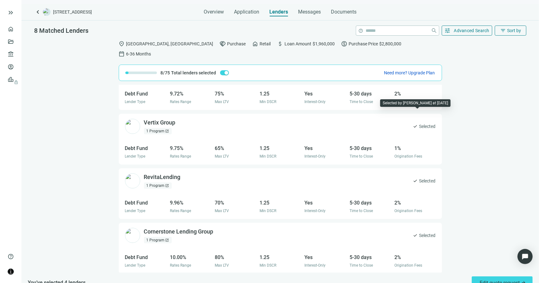
click at [413, 124] on span "check" at bounding box center [415, 126] width 5 height 5
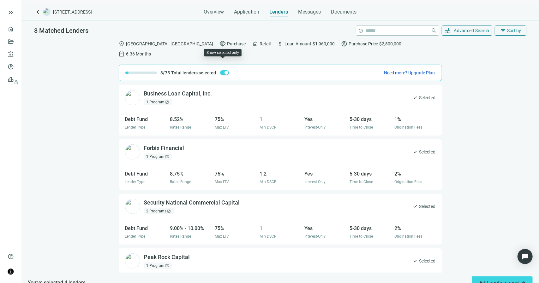
click at [220, 70] on span "button" at bounding box center [224, 72] width 9 height 5
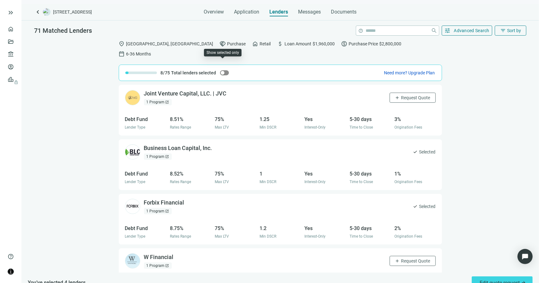
click at [226, 70] on span "button" at bounding box center [224, 72] width 9 height 5
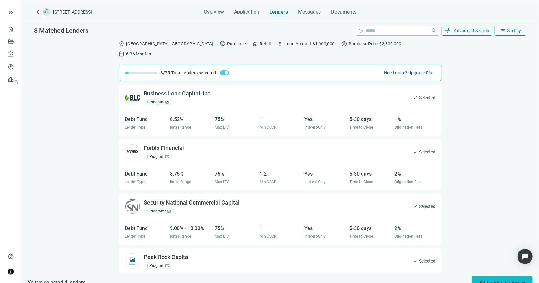
click at [488, 280] on span "Edit quote request arrow_forward" at bounding box center [503, 283] width 46 height 6
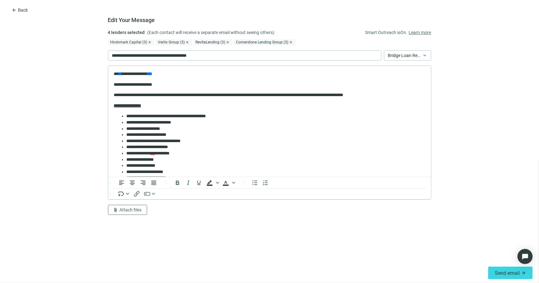
click at [227, 42] on span "close" at bounding box center [228, 42] width 4 height 4
click at [249, 42] on span "close" at bounding box center [251, 42] width 4 height 4
click at [187, 42] on span "close" at bounding box center [188, 42] width 4 height 4
click at [148, 41] on span "close" at bounding box center [150, 42] width 4 height 4
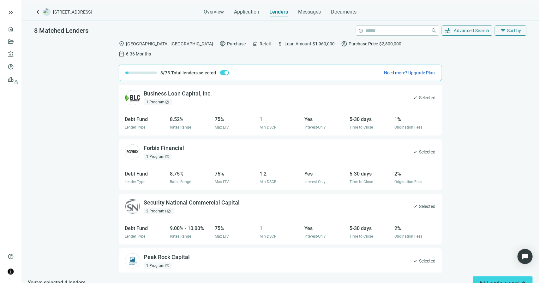
click at [129, 72] on div at bounding box center [141, 73] width 32 height 3
click at [127, 72] on div at bounding box center [126, 73] width 3 height 3
drag, startPoint x: 126, startPoint y: 63, endPoint x: 130, endPoint y: 63, distance: 3.5
click at [130, 72] on div at bounding box center [141, 73] width 32 height 3
drag, startPoint x: 168, startPoint y: 63, endPoint x: 176, endPoint y: 62, distance: 7.9
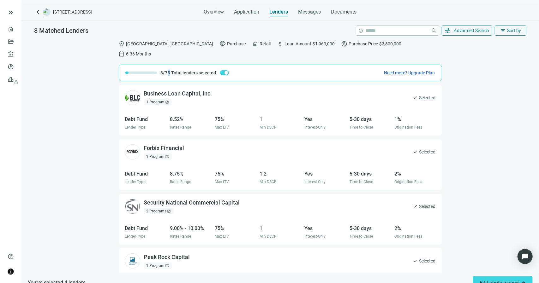
click at [170, 70] on span "8/75" at bounding box center [165, 73] width 9 height 6
click at [480, 280] on span "Edit quote request arrow_forward" at bounding box center [503, 283] width 46 height 6
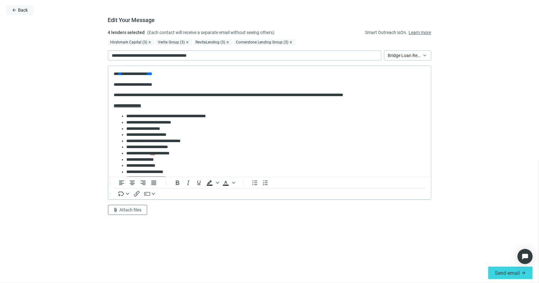
click at [21, 9] on span "Back" at bounding box center [23, 10] width 10 height 5
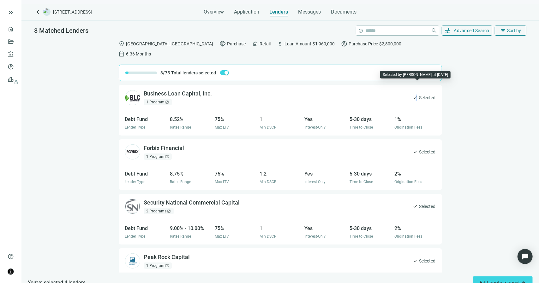
click at [413, 95] on span "check" at bounding box center [415, 97] width 5 height 5
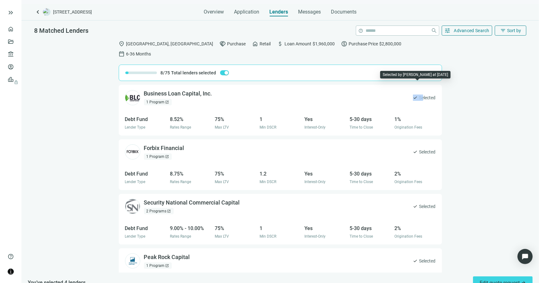
click at [413, 95] on span "check" at bounding box center [415, 97] width 5 height 5
click at [190, 90] on div "Business Loan Capital, Inc. open_in_new" at bounding box center [182, 94] width 76 height 8
click at [224, 71] on div "button" at bounding box center [226, 73] width 4 height 4
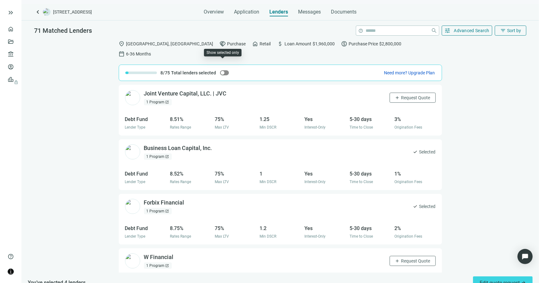
click at [223, 70] on button "button" at bounding box center [224, 72] width 9 height 5
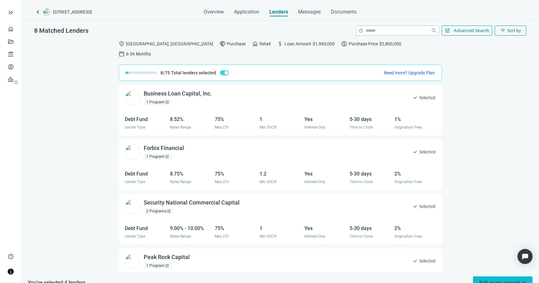
click at [491, 280] on span "Edit quote request arrow_forward" at bounding box center [503, 283] width 46 height 6
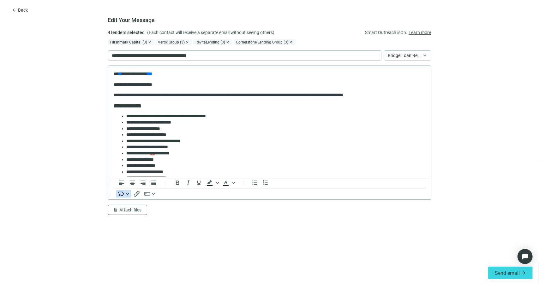
click at [125, 194] on div "Insert merge tag" at bounding box center [127, 194] width 5 height 3
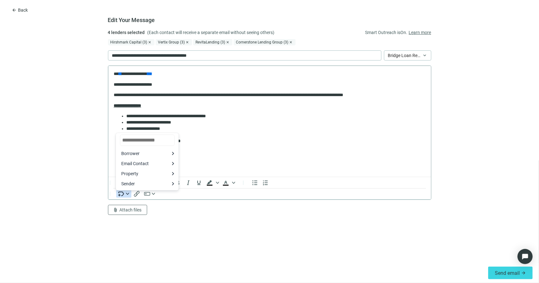
click at [125, 194] on div "Insert merge tag" at bounding box center [127, 194] width 5 height 3
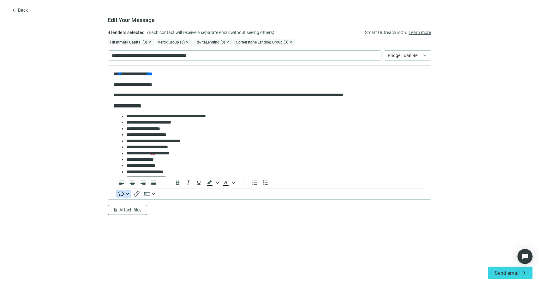
click at [299, 40] on div "Hirshmark Capital (3) close Vertix Group (3) close RevitaLending (3) close Corn…" at bounding box center [269, 42] width 323 height 6
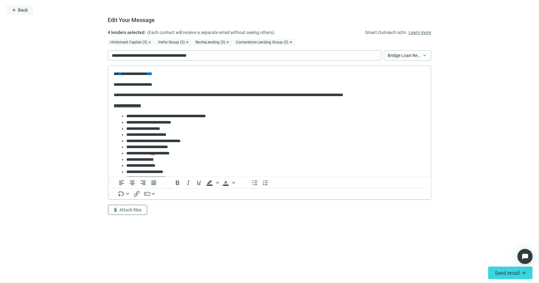
click at [21, 10] on span "Back" at bounding box center [23, 10] width 10 height 5
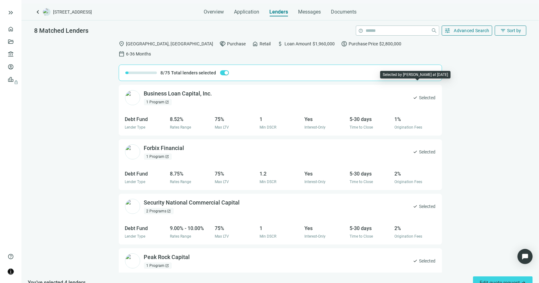
click at [413, 95] on span "check" at bounding box center [415, 97] width 5 height 5
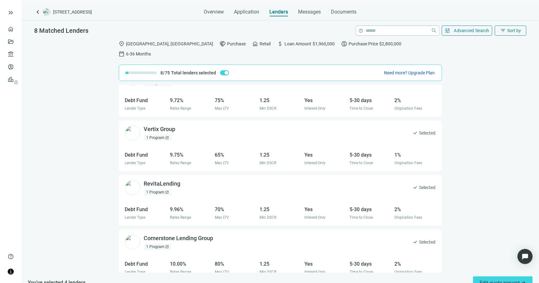
scroll to position [244, 0]
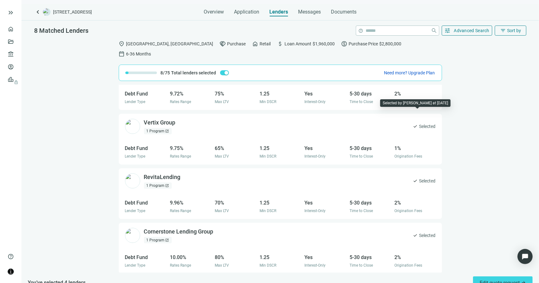
click at [413, 124] on span "check" at bounding box center [415, 126] width 5 height 5
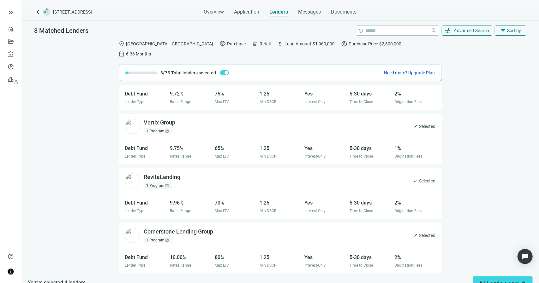
click at [247, 114] on div "Vertix Group open_in_new 1 Program open_in_new check Selected" at bounding box center [280, 127] width 323 height 26
click at [171, 70] on span "Total lenders selected" at bounding box center [193, 73] width 45 height 6
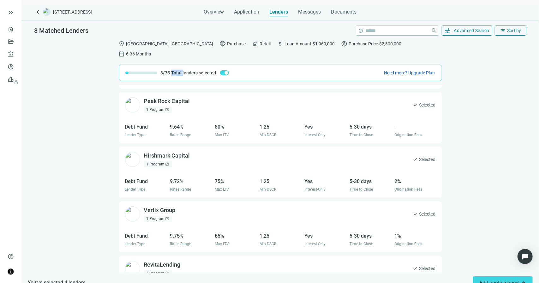
scroll to position [158, 0]
click at [46, 279] on span "You’ve selected 4 lenders" at bounding box center [57, 283] width 58 height 8
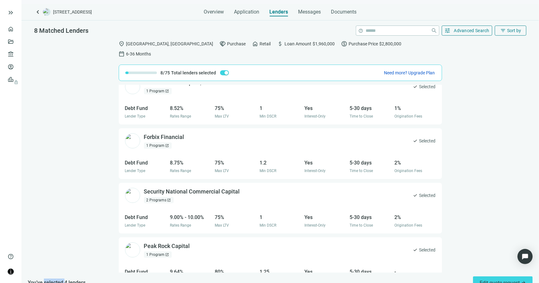
scroll to position [0, 0]
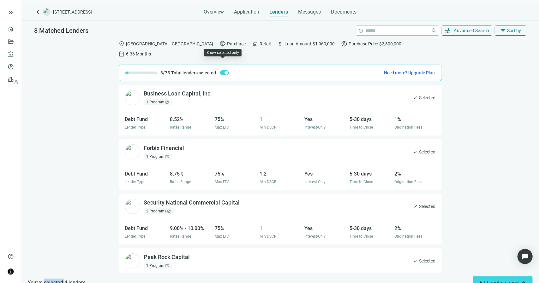
click at [220, 70] on span "button" at bounding box center [224, 72] width 9 height 5
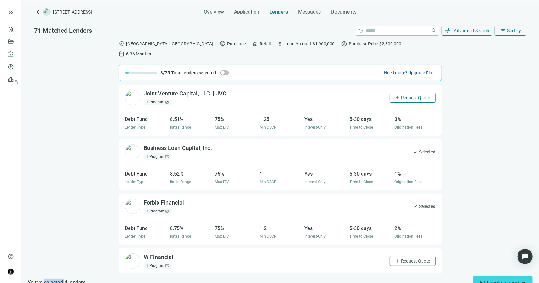
click at [395, 95] on span "add" at bounding box center [397, 97] width 5 height 5
click at [505, 280] on span "Edit quote request arrow_forward" at bounding box center [503, 283] width 46 height 6
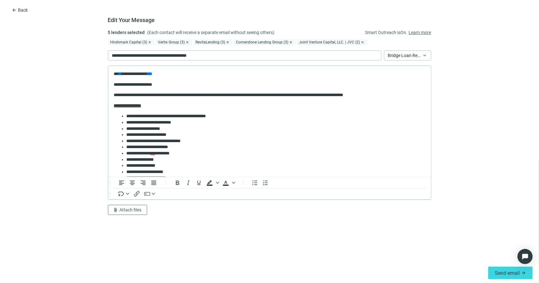
click at [361, 42] on span "close" at bounding box center [363, 42] width 4 height 4
click at [23, 10] on span "Back" at bounding box center [23, 10] width 10 height 5
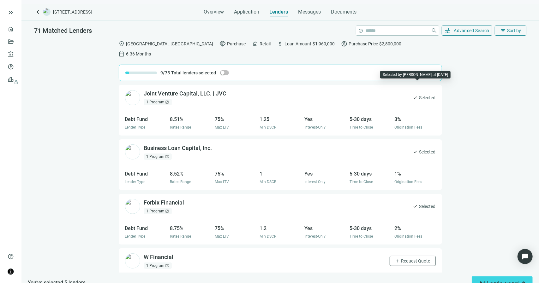
click at [413, 95] on span "check" at bounding box center [415, 97] width 5 height 5
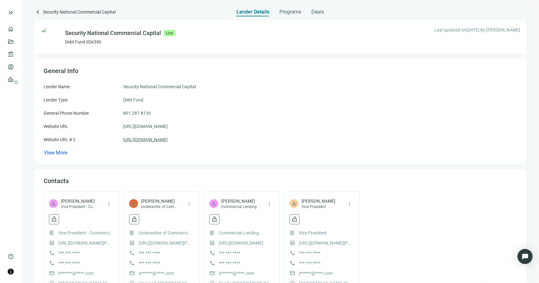
click at [164, 140] on link "https://www.securitynational.com/" at bounding box center [145, 139] width 45 height 7
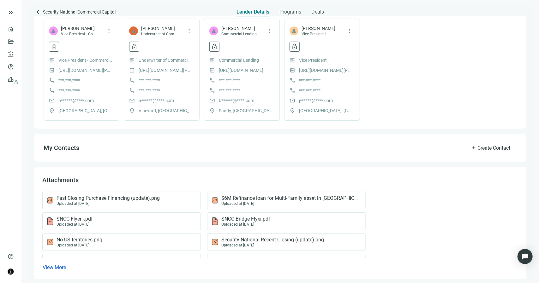
scroll to position [178, 0]
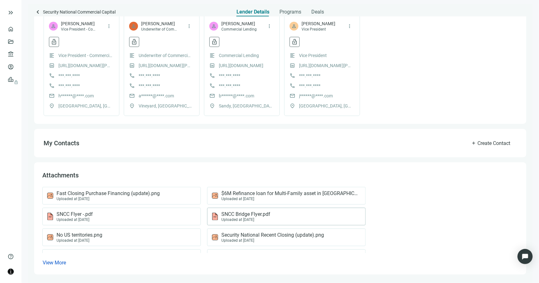
click at [283, 214] on div "SNCC Bridge Flyer.pdf Uploaded at 06.12.2025" at bounding box center [285, 217] width 148 height 11
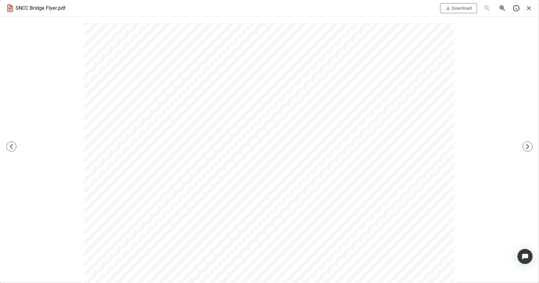
scroll to position [0, 0]
click at [455, 7] on span "Download" at bounding box center [462, 8] width 20 height 5
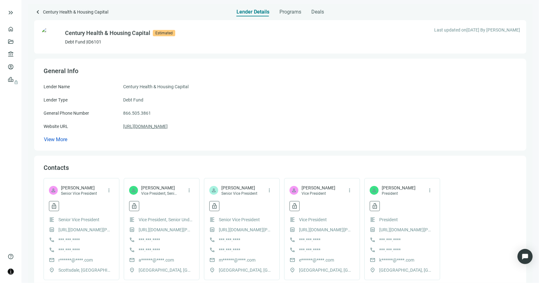
click at [157, 127] on link "https://chcap.com/" at bounding box center [145, 126] width 45 height 7
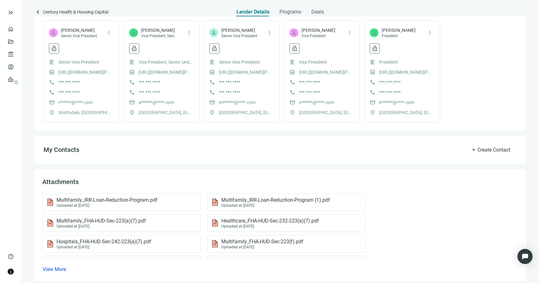
scroll to position [164, 0]
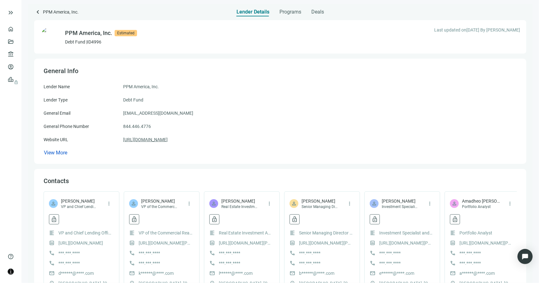
click at [162, 141] on link "[URL][DOMAIN_NAME]" at bounding box center [145, 139] width 45 height 7
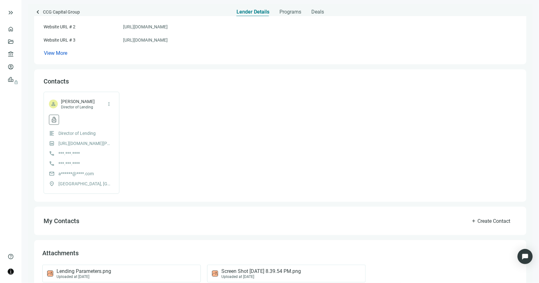
scroll to position [142, 0]
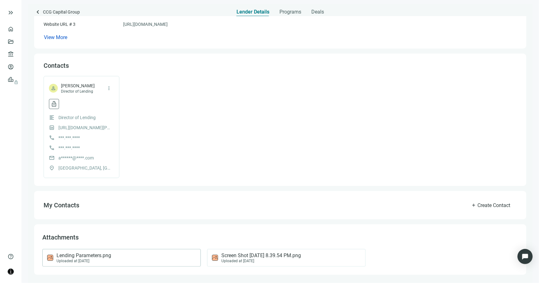
click at [130, 257] on div "Lending Parameters.png Uploaded at 10.30.2023" at bounding box center [120, 258] width 148 height 11
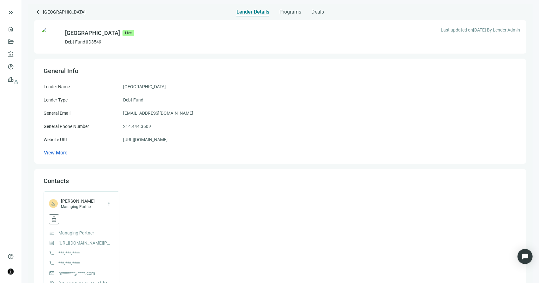
scroll to position [32, 0]
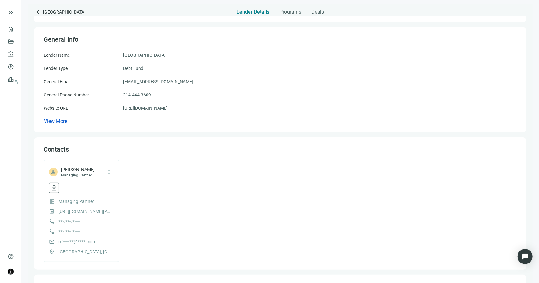
click at [167, 110] on link "[URL][DOMAIN_NAME]" at bounding box center [145, 108] width 45 height 7
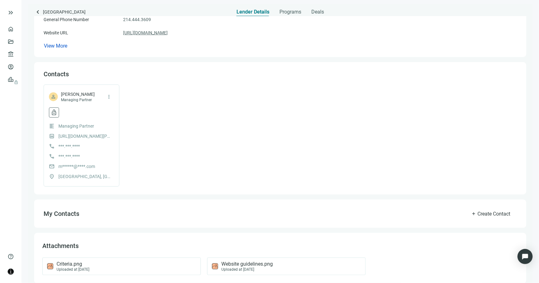
scroll to position [116, 0]
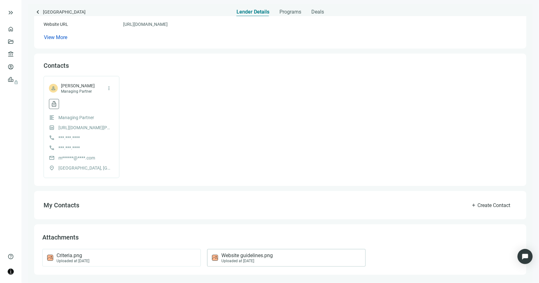
click at [246, 258] on span "Website guidelines.png" at bounding box center [246, 256] width 51 height 6
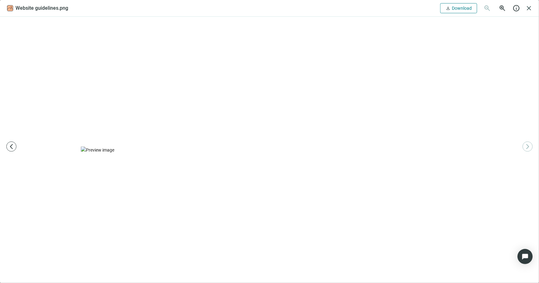
click at [452, 7] on span "Download" at bounding box center [462, 8] width 20 height 5
click at [529, 8] on span "close" at bounding box center [529, 8] width 8 height 8
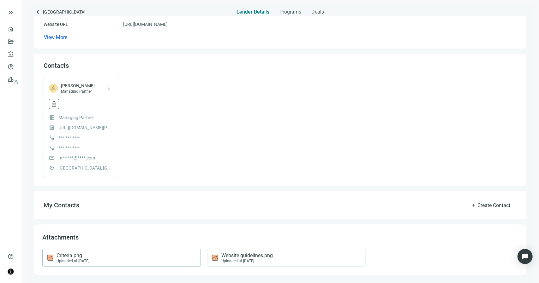
click at [114, 258] on div "Criteria.png Uploaded at 05.14.2024" at bounding box center [120, 258] width 148 height 11
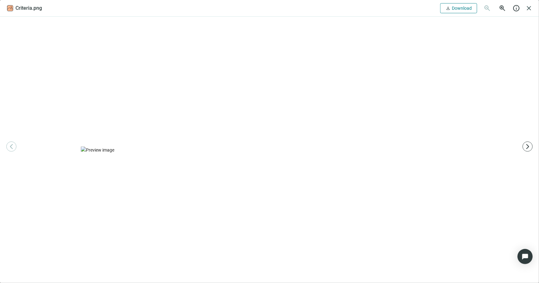
click at [459, 6] on span "Download" at bounding box center [462, 8] width 20 height 5
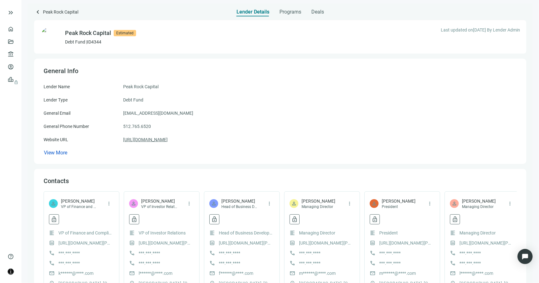
click at [160, 141] on link "https://peakrockcapital.com" at bounding box center [145, 139] width 45 height 7
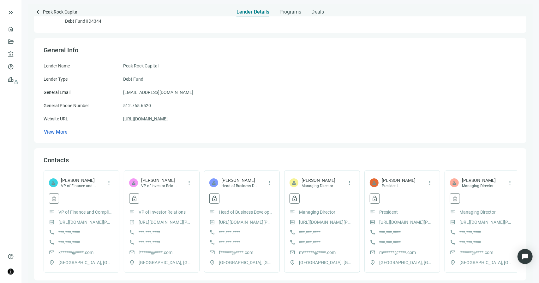
scroll to position [104, 0]
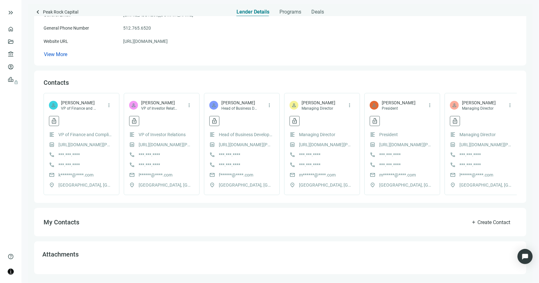
click at [318, 257] on h4 "Attachments" at bounding box center [280, 255] width 476 height 10
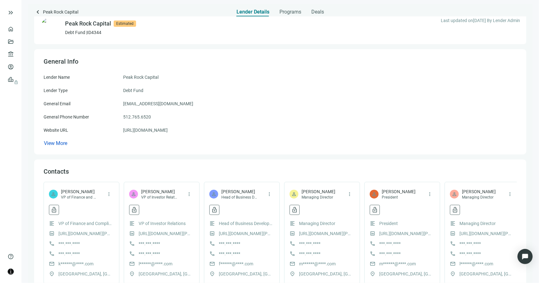
scroll to position [0, 0]
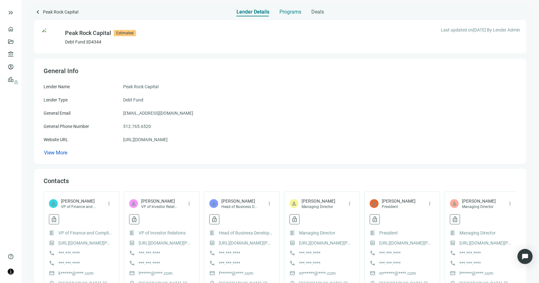
click at [288, 14] on span "Programs" at bounding box center [290, 12] width 22 height 6
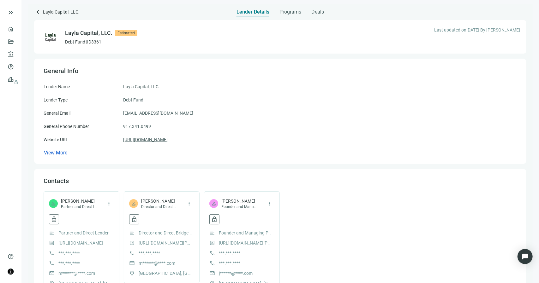
click at [167, 140] on link "[URL][DOMAIN_NAME]" at bounding box center [145, 139] width 45 height 7
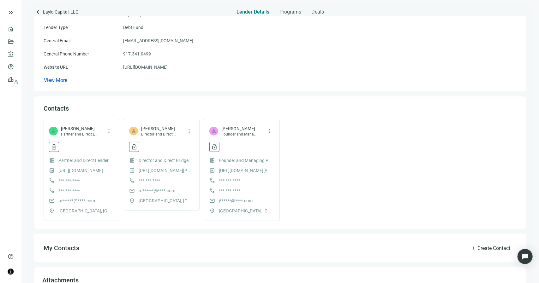
scroll to position [136, 0]
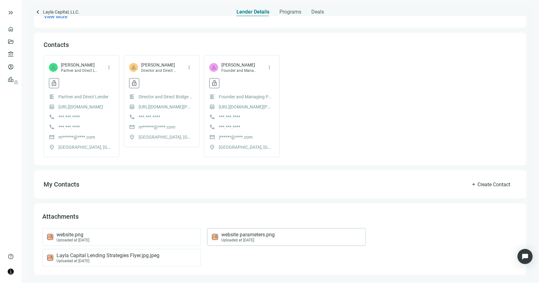
click at [243, 239] on div "Uploaded at [DATE]" at bounding box center [247, 240] width 53 height 4
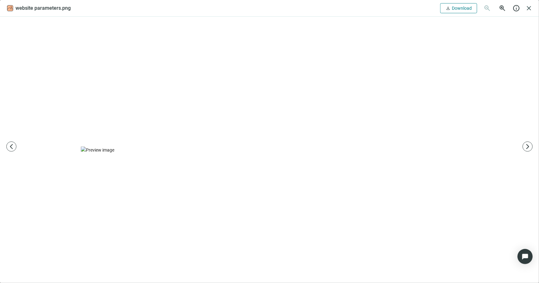
click at [451, 10] on button "download Download" at bounding box center [458, 8] width 37 height 10
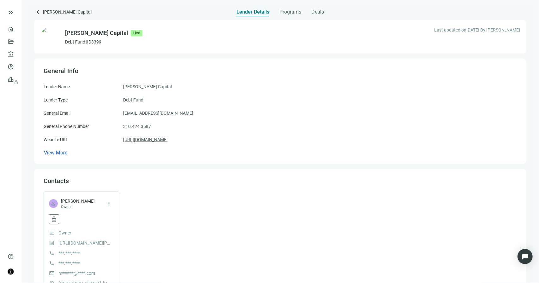
click at [154, 142] on link "[URL][DOMAIN_NAME]" at bounding box center [145, 139] width 45 height 7
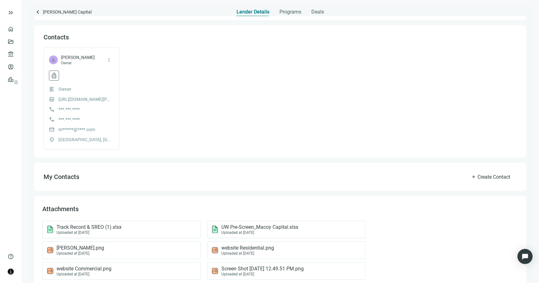
scroll to position [178, 0]
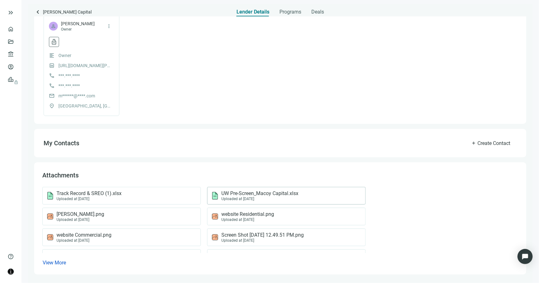
click at [222, 193] on span "UW Pre-Screen_Macoy Capital.xlsx" at bounding box center [259, 194] width 77 height 6
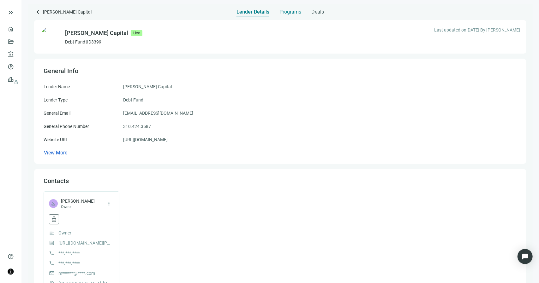
click at [290, 14] on span "Programs" at bounding box center [290, 12] width 22 height 6
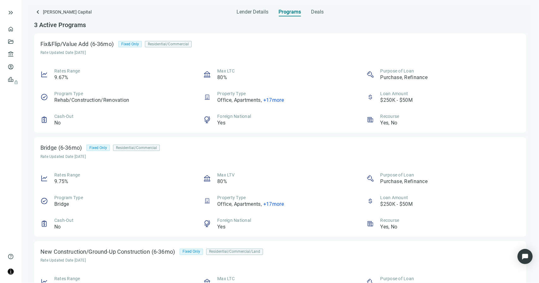
click at [271, 204] on span "+ 17 more" at bounding box center [273, 204] width 21 height 6
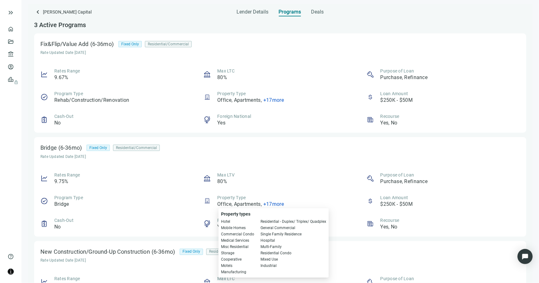
click at [267, 158] on div "Bridge (6-36mo) Fixed Only Residential/Commercial Rate Updated Date 08.27.2025" at bounding box center [280, 151] width 480 height 15
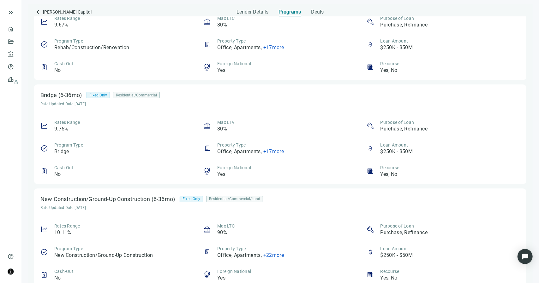
scroll to position [61, 0]
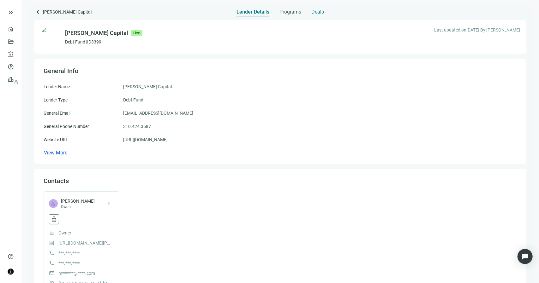
click at [319, 12] on span "Deals" at bounding box center [317, 12] width 13 height 6
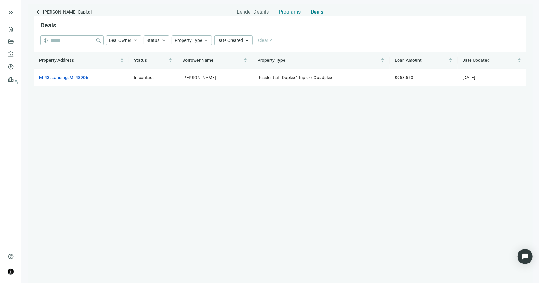
click at [296, 12] on span "Programs" at bounding box center [290, 12] width 22 height 6
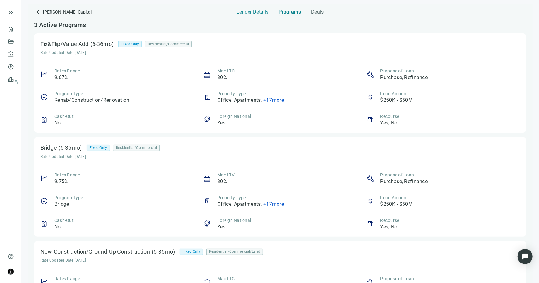
click at [263, 12] on span "Lender Details" at bounding box center [253, 12] width 32 height 6
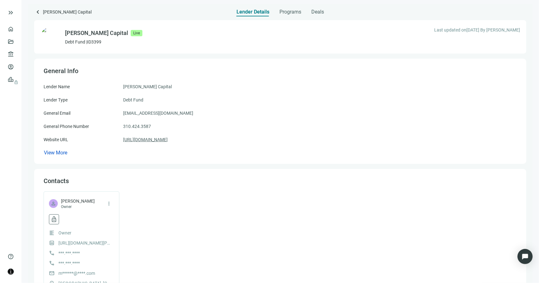
click at [156, 140] on link "https://macoycapital.com" at bounding box center [145, 139] width 45 height 7
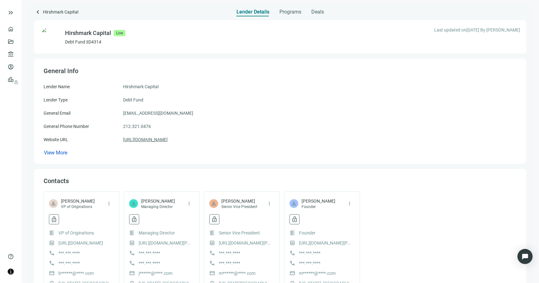
click at [164, 141] on link "https://hirshmark.com" at bounding box center [145, 139] width 45 height 7
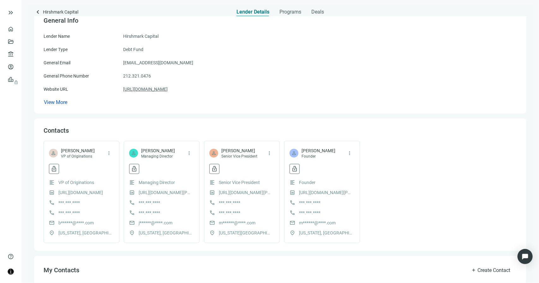
scroll to position [157, 0]
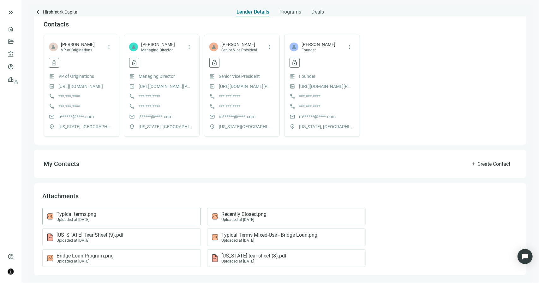
click at [114, 213] on div "Typical terms.png Uploaded at 01.22.2025" at bounding box center [120, 217] width 148 height 11
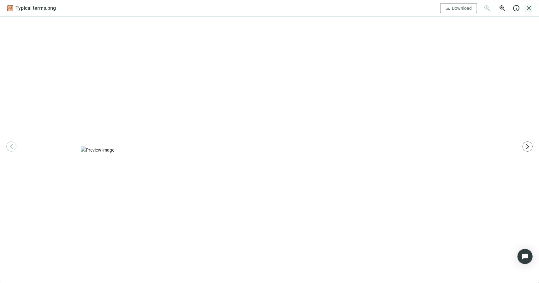
click at [528, 8] on span "close" at bounding box center [529, 8] width 8 height 8
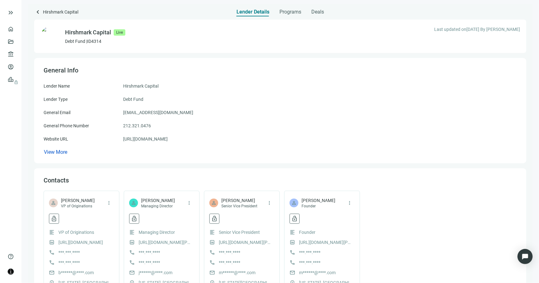
scroll to position [0, 0]
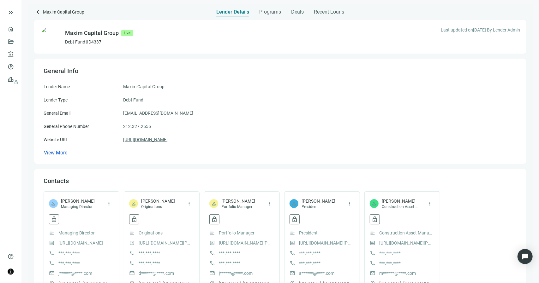
click at [157, 140] on link "[URL][DOMAIN_NAME]" at bounding box center [145, 139] width 45 height 7
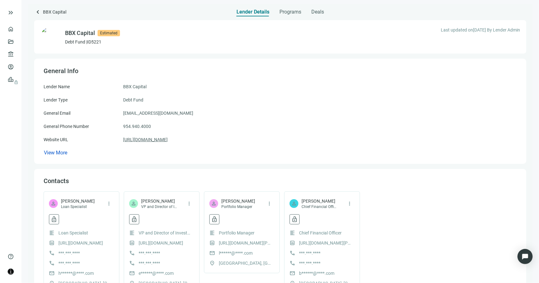
click at [168, 140] on link "https://www.bbxcapital.com/bbx-capital-real-estate/" at bounding box center [145, 139] width 45 height 7
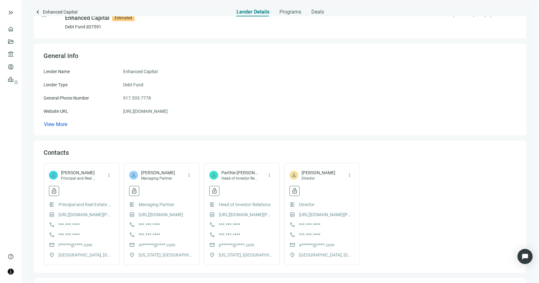
scroll to position [63, 0]
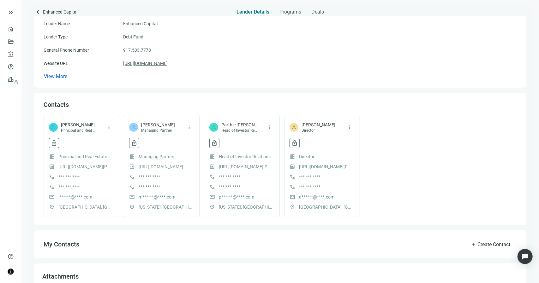
click at [168, 64] on link "[URL][DOMAIN_NAME]" at bounding box center [145, 63] width 45 height 7
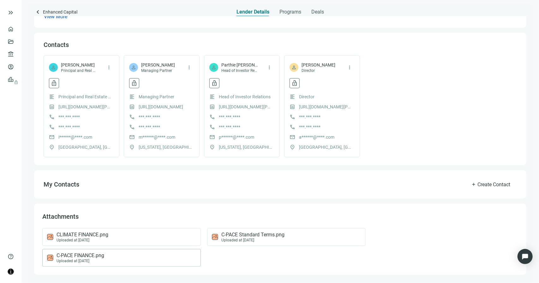
click at [141, 262] on div "C-PACE FINANCE.png Uploaded at 04.15.2024" at bounding box center [120, 258] width 148 height 11
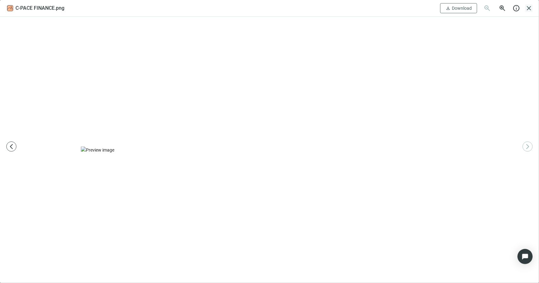
click at [529, 8] on span "close" at bounding box center [529, 8] width 8 height 8
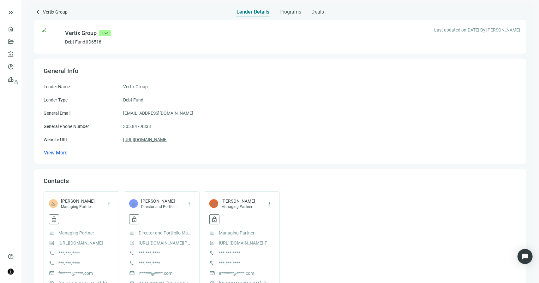
click at [158, 143] on link "https://vertixgroup.com/" at bounding box center [145, 139] width 45 height 7
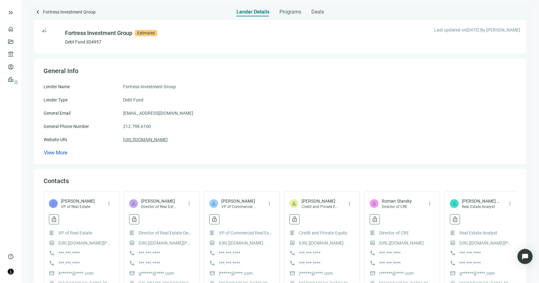
click at [145, 140] on link "[URL][DOMAIN_NAME]" at bounding box center [145, 139] width 45 height 7
click at [62, 154] on span "View More" at bounding box center [55, 153] width 23 height 6
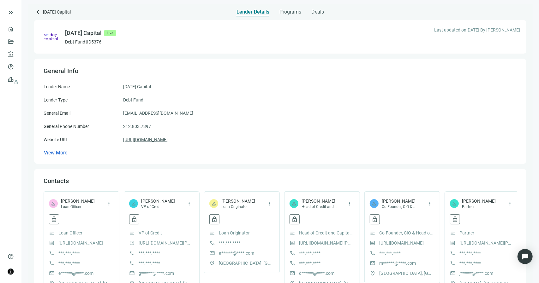
click at [155, 139] on link "https://sundaycap.com/" at bounding box center [145, 139] width 45 height 7
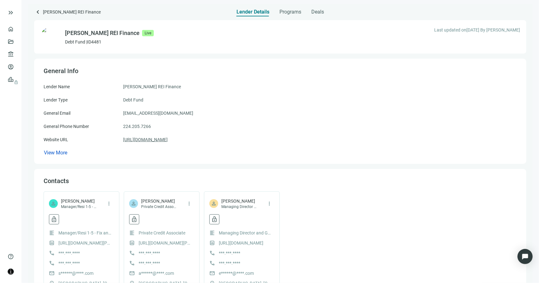
click at [168, 140] on link "https://barnettreifinance.com" at bounding box center [145, 139] width 45 height 7
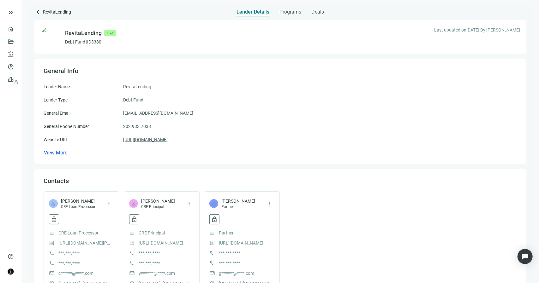
click at [148, 141] on link "[URL][DOMAIN_NAME]" at bounding box center [145, 139] width 45 height 7
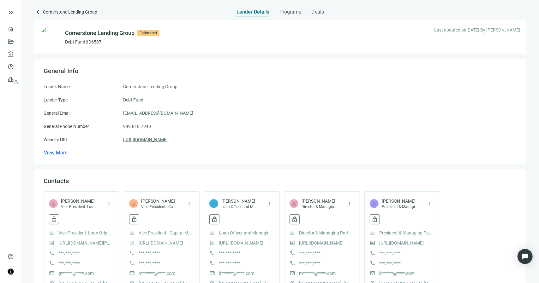
click at [159, 140] on link "https://cornerstone-lg.com/" at bounding box center [145, 139] width 45 height 7
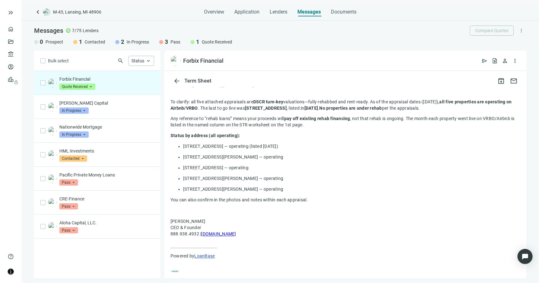
scroll to position [686, 0]
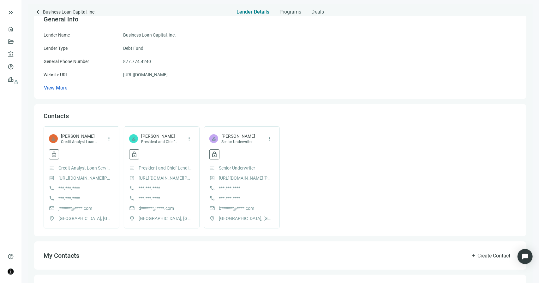
scroll to position [7, 0]
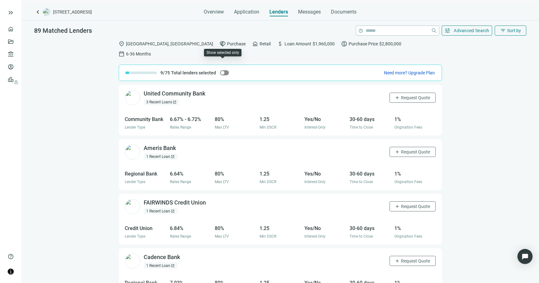
click at [226, 70] on span "button" at bounding box center [224, 72] width 9 height 5
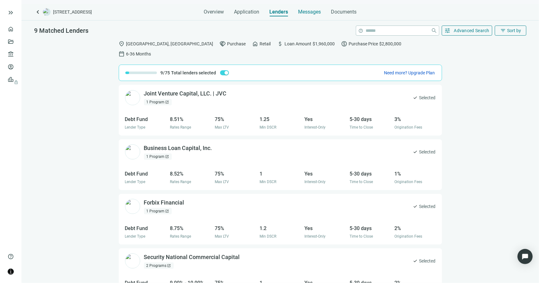
click at [312, 9] on span "Messages" at bounding box center [309, 12] width 23 height 6
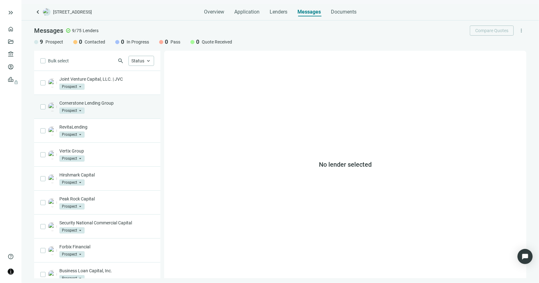
click at [99, 110] on div "Cornerstone Lending Group Prospect arrow_drop_down" at bounding box center [106, 107] width 95 height 14
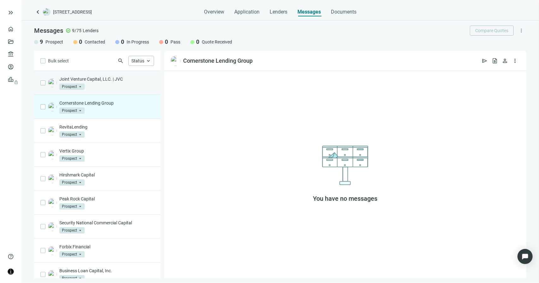
click at [141, 86] on div "Joint Venture Capital, LLC. | JVC Prospect arrow_drop_down" at bounding box center [106, 83] width 95 height 14
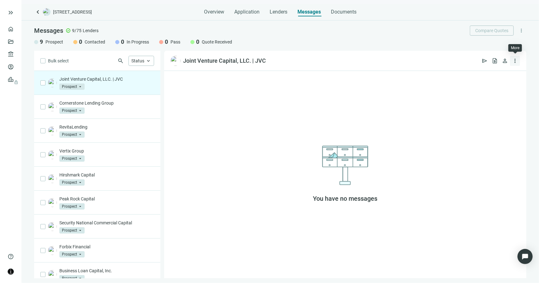
click at [514, 61] on span "more_vert" at bounding box center [515, 61] width 6 height 6
click at [480, 96] on span "Delete lender" at bounding box center [486, 98] width 25 height 6
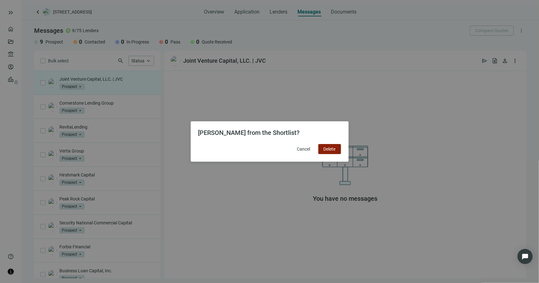
click at [333, 150] on span "Delete" at bounding box center [330, 149] width 12 height 5
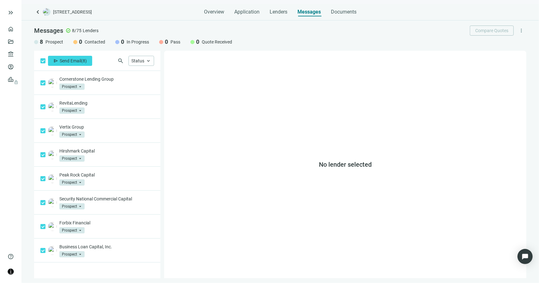
click at [520, 31] on span "more_vert" at bounding box center [521, 31] width 6 height 6
click at [153, 60] on div "Status keyboard_arrow_up" at bounding box center [141, 61] width 26 height 10
click at [116, 53] on div "send Send Email ( 8 ) search Status keyboard_arrow_up Prospect Only Contacted O…" at bounding box center [97, 61] width 126 height 20
click at [83, 59] on span "( 8 )" at bounding box center [84, 60] width 6 height 5
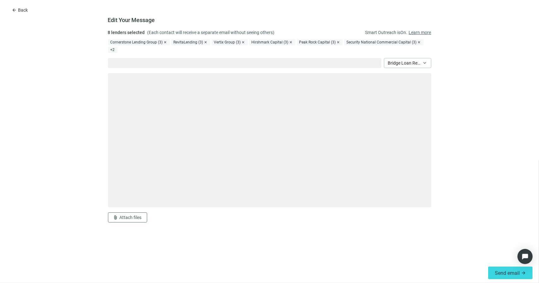
type textarea "**********"
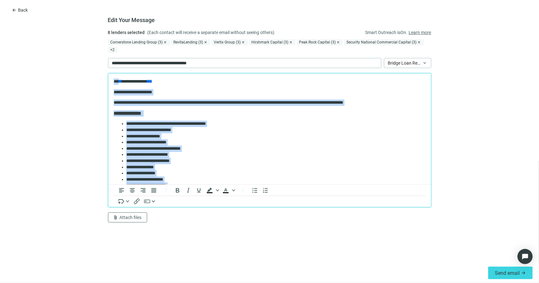
drag, startPoint x: 195, startPoint y: 122, endPoint x: 103, endPoint y: 73, distance: 104.2
click at [108, 73] on html "**********" at bounding box center [269, 181] width 323 height 217
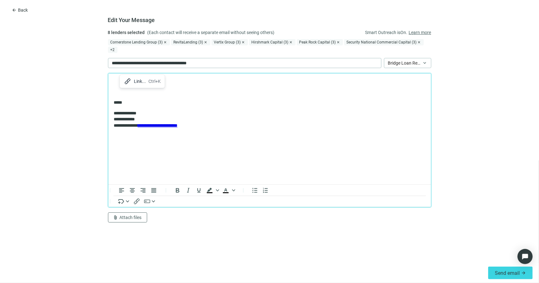
click at [111, 83] on html "**********" at bounding box center [269, 108] width 323 height 71
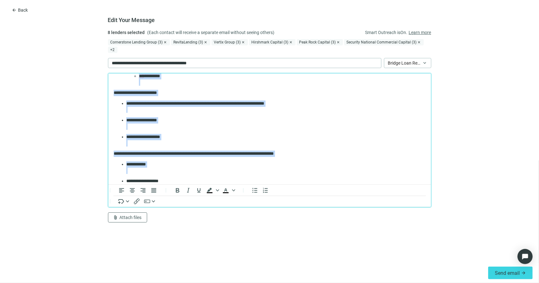
scroll to position [603, 0]
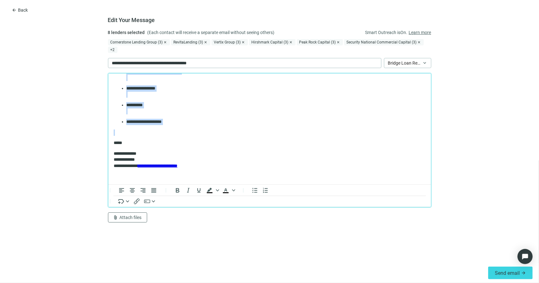
drag, startPoint x: 113, startPoint y: 82, endPoint x: 209, endPoint y: 132, distance: 108.2
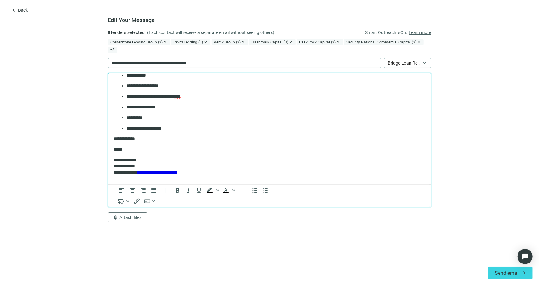
scroll to position [423, 0]
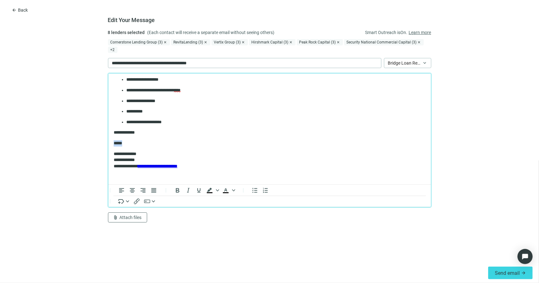
drag, startPoint x: 131, startPoint y: 142, endPoint x: 212, endPoint y: 206, distance: 103.6
click at [200, 123] on p "**********" at bounding box center [273, 122] width 295 height 6
click at [152, 198] on button "button" at bounding box center [149, 202] width 15 height 8
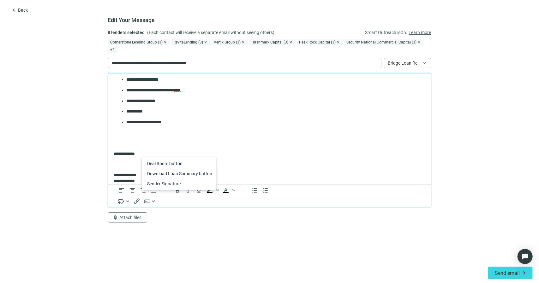
click at [158, 165] on div "Deal Room button" at bounding box center [179, 164] width 65 height 8
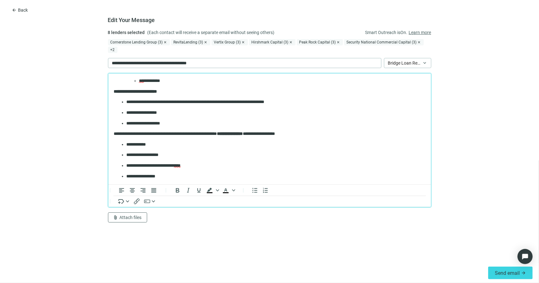
scroll to position [347, 0]
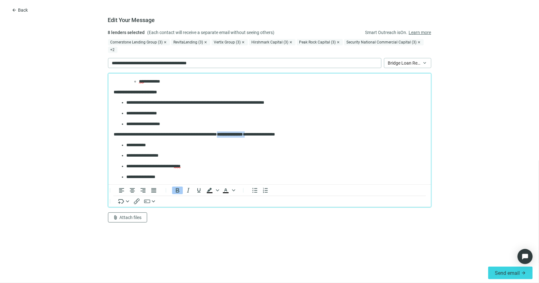
drag, startPoint x: 271, startPoint y: 134, endPoint x: 232, endPoint y: 131, distance: 39.2
click at [232, 131] on p "**********" at bounding box center [266, 134] width 307 height 6
click at [216, 189] on icon "Background color Black" at bounding box center [217, 190] width 3 height 3
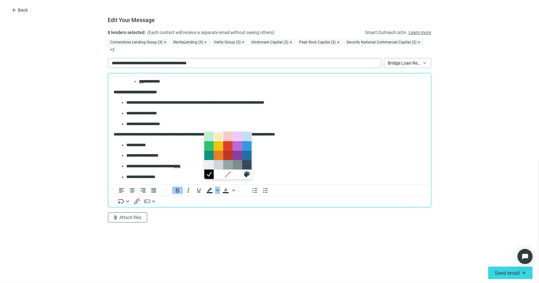
click at [218, 137] on div at bounding box center [219, 137] width 8 height 8
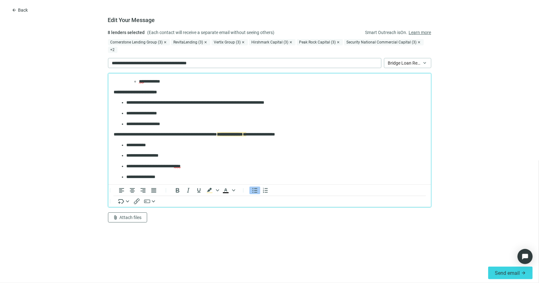
click at [211, 141] on body "**********" at bounding box center [269, 6] width 313 height 550
click at [278, 136] on p "**********" at bounding box center [266, 134] width 307 height 6
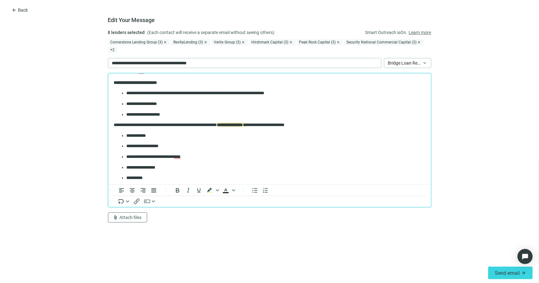
scroll to position [354, 0]
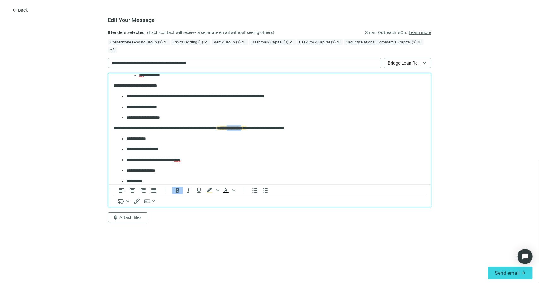
drag, startPoint x: 268, startPoint y: 129, endPoint x: 245, endPoint y: 129, distance: 22.7
click at [242, 129] on strong "**********" at bounding box center [230, 128] width 26 height 4
click at [268, 147] on p "**********" at bounding box center [273, 149] width 295 height 6
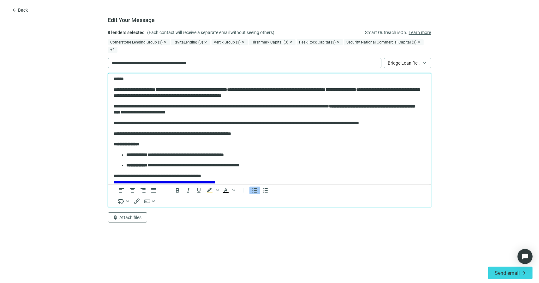
scroll to position [0, 0]
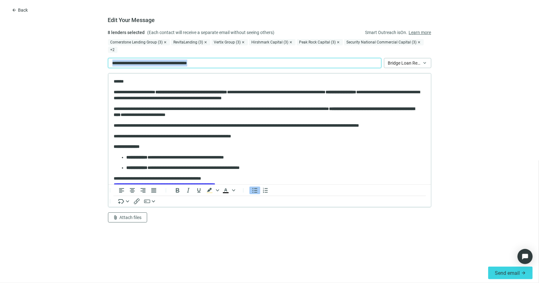
drag, startPoint x: 209, startPoint y: 55, endPoint x: 103, endPoint y: 56, distance: 106.4
click at [103, 56] on form "**********" at bounding box center [269, 146] width 539 height 234
drag, startPoint x: 136, startPoint y: 56, endPoint x: 140, endPoint y: 57, distance: 3.2
click at [138, 60] on p "**********" at bounding box center [168, 63] width 112 height 7
click at [266, 110] on p "**********" at bounding box center [266, 112] width 307 height 12
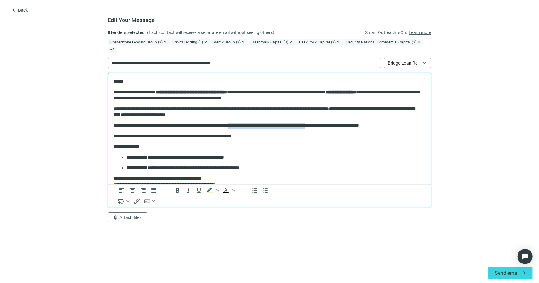
drag, startPoint x: 252, startPoint y: 126, endPoint x: 346, endPoint y: 127, distance: 93.4
click at [346, 127] on p "**********" at bounding box center [266, 125] width 307 height 6
click at [178, 187] on icon "Bold" at bounding box center [178, 191] width 8 height 8
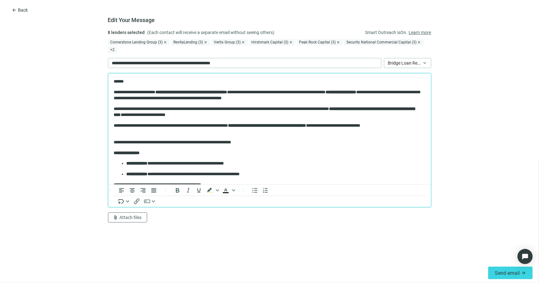
click at [200, 129] on p "**********" at bounding box center [266, 128] width 307 height 12
drag, startPoint x: 354, startPoint y: 126, endPoint x: 313, endPoint y: 124, distance: 41.1
click at [306, 124] on strong "**********" at bounding box center [267, 125] width 78 height 4
click at [198, 187] on icon "Underline" at bounding box center [199, 191] width 8 height 8
click at [247, 129] on p "**********" at bounding box center [266, 128] width 307 height 12
